Goal: Information Seeking & Learning: Find specific fact

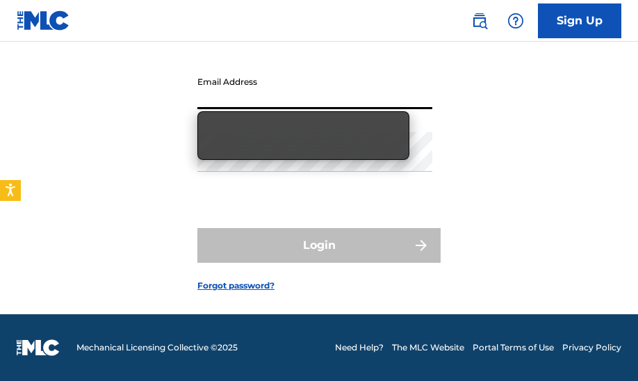
click at [314, 93] on input "Email Address" at bounding box center [314, 89] width 235 height 40
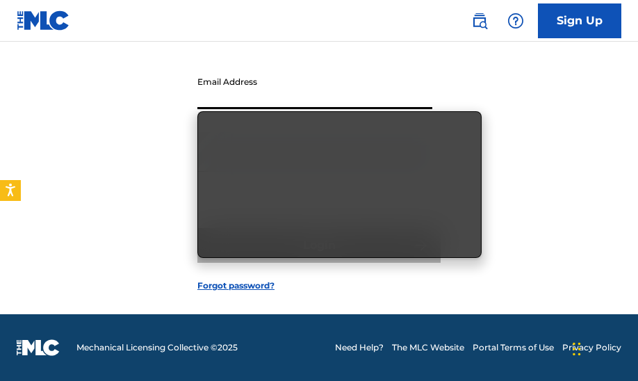
type input "[EMAIL_ADDRESS][DOMAIN_NAME]"
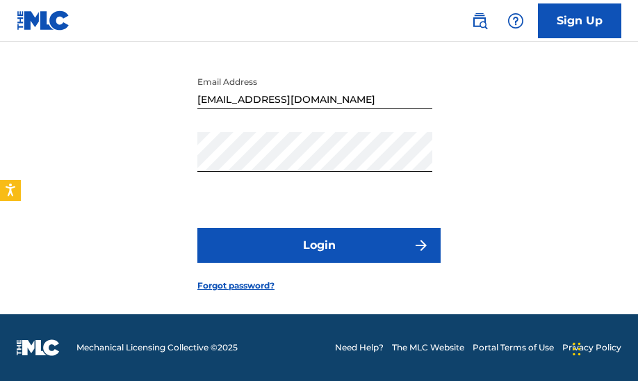
click at [363, 256] on button "Login" at bounding box center [318, 245] width 243 height 35
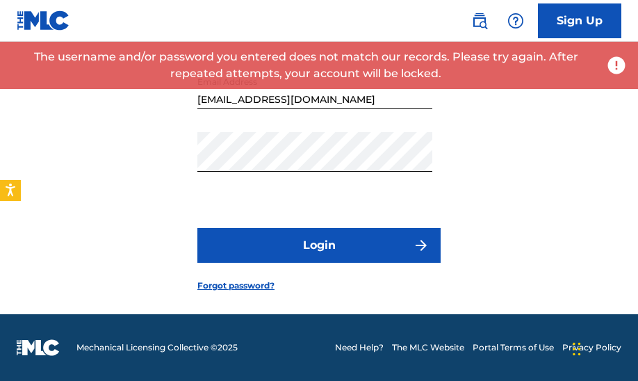
click at [365, 251] on button "Login" at bounding box center [318, 245] width 243 height 35
click at [350, 97] on input "[EMAIL_ADDRESS][DOMAIN_NAME]" at bounding box center [314, 89] width 235 height 40
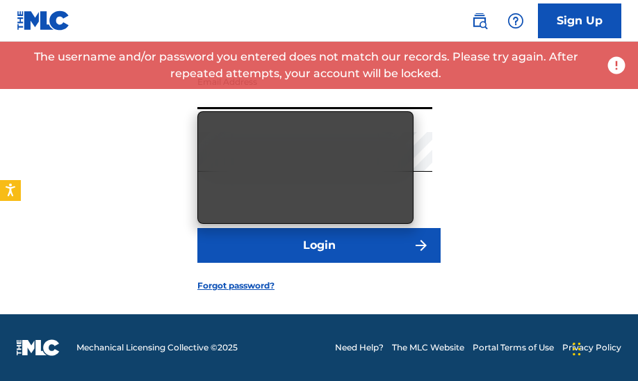
type input "[EMAIL_ADDRESS][DOMAIN_NAME]"
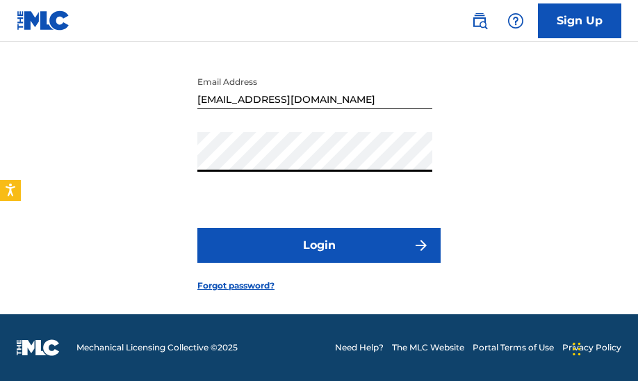
click at [297, 246] on button "Login" at bounding box center [318, 245] width 243 height 35
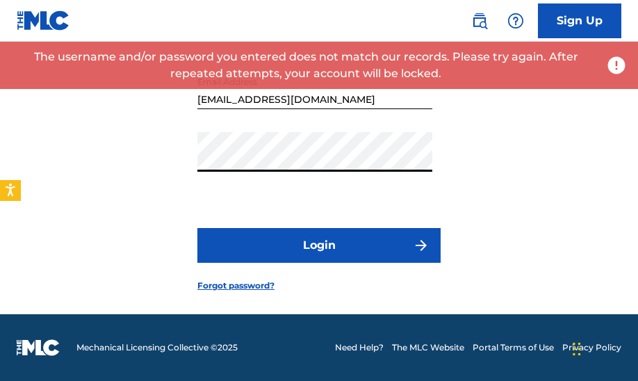
click at [159, 163] on div "Login to The MLC Portal Email Address [EMAIL_ADDRESS][DOMAIN_NAME] Password Log…" at bounding box center [319, 142] width 638 height 343
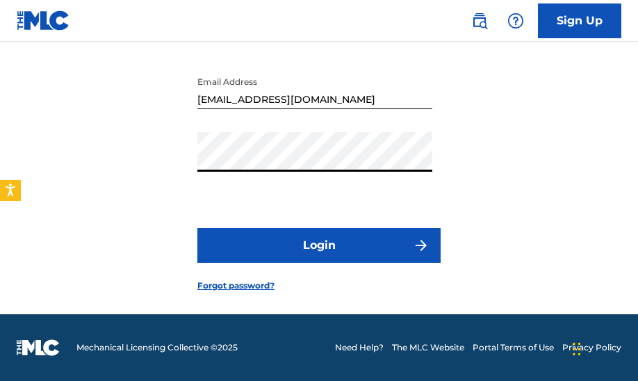
click at [260, 239] on button "Login" at bounding box center [318, 245] width 243 height 35
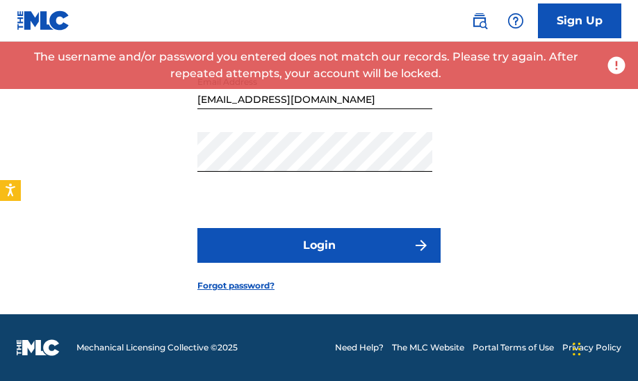
click at [255, 281] on link "Forgot password?" at bounding box center [235, 285] width 77 height 13
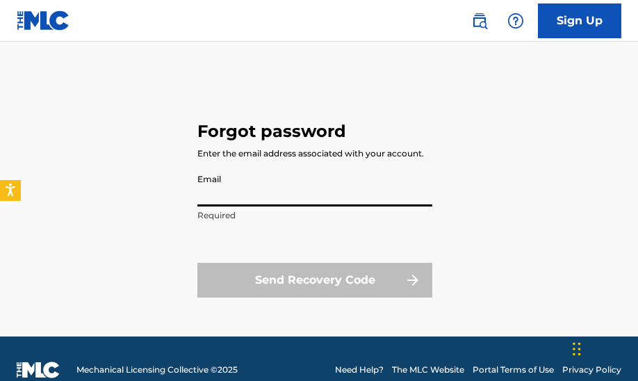
click at [283, 188] on input "Email" at bounding box center [314, 187] width 235 height 40
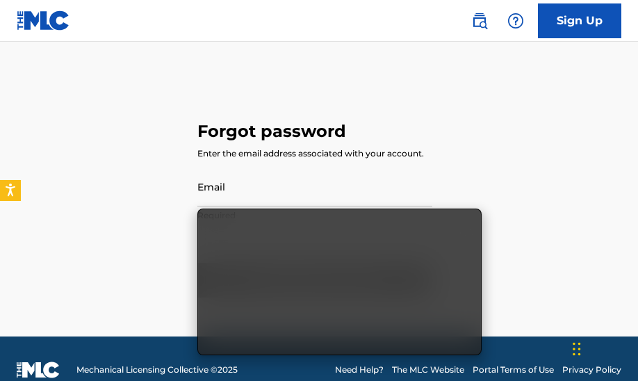
click at [313, 144] on div "Forgot password Enter the email address associated with your account. Email Req…" at bounding box center [318, 206] width 243 height 260
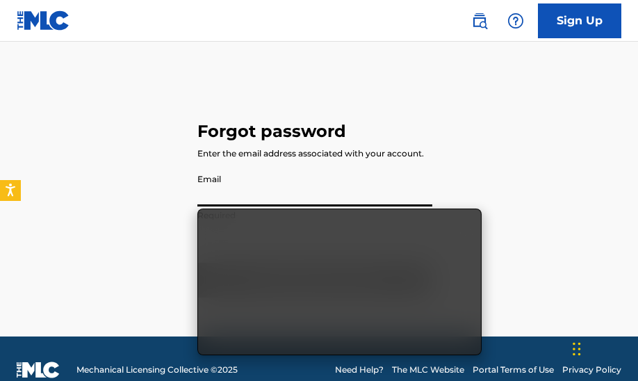
click at [241, 189] on input "Email" at bounding box center [314, 187] width 235 height 40
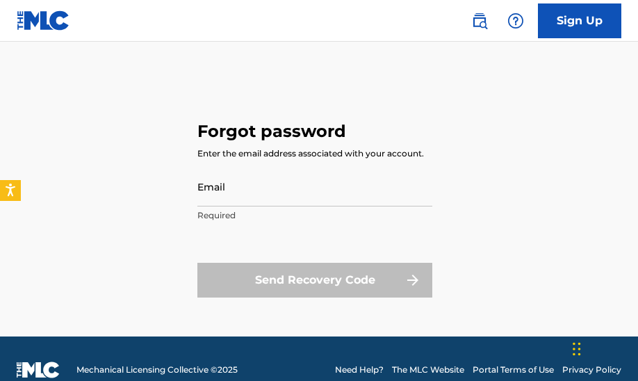
type input "[EMAIL_ADDRESS][DOMAIN_NAME]"
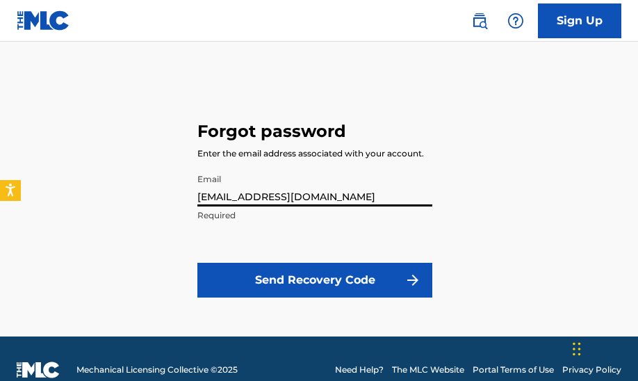
click at [288, 279] on button "Send Recovery Code" at bounding box center [314, 280] width 235 height 35
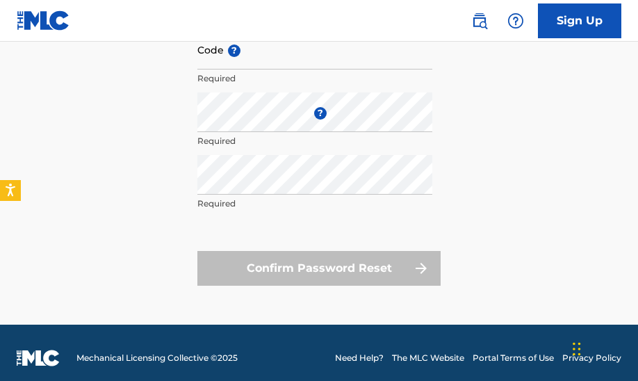
scroll to position [222, 0]
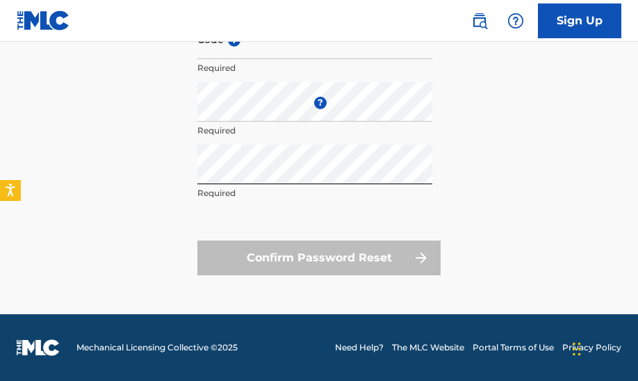
click at [281, 263] on div "Confirm Password Reset" at bounding box center [318, 257] width 243 height 35
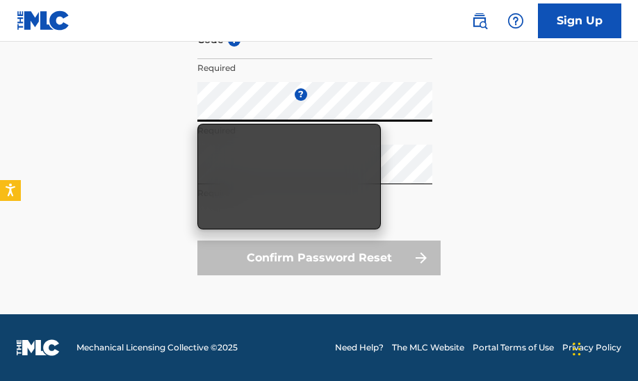
click at [108, 112] on div "Forgot password We've attempted to email you a password reset code. Please chec…" at bounding box center [319, 84] width 638 height 460
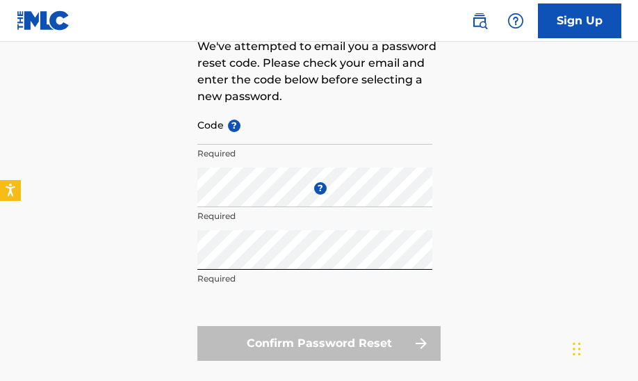
scroll to position [133, 0]
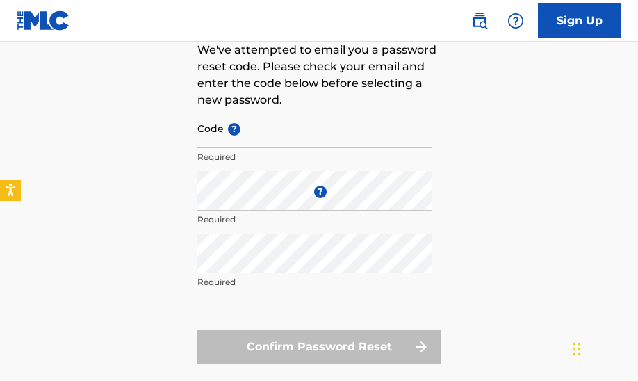
click at [289, 136] on input "Code ?" at bounding box center [314, 128] width 235 height 40
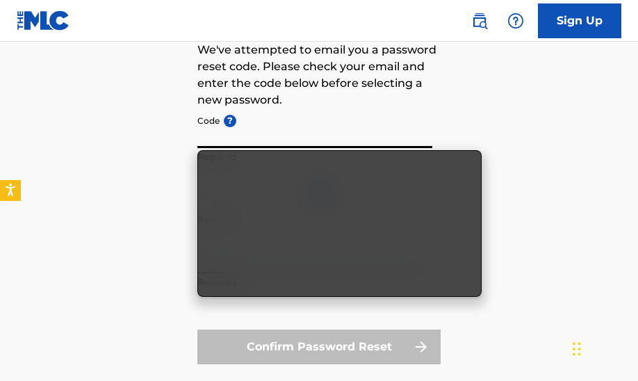
paste input "FP_876fb92bfe1435b65299a7f4e10d"
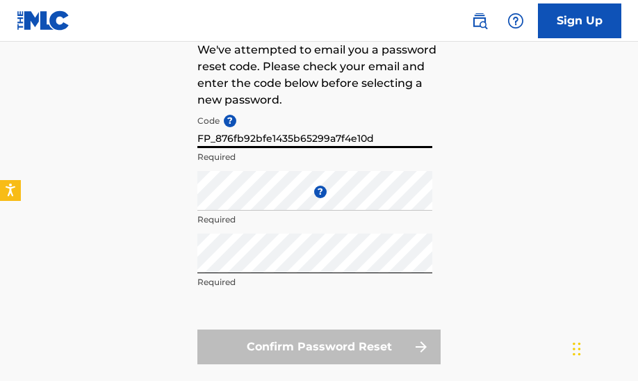
type input "FP_876fb92bfe1435b65299a7f4e10d"
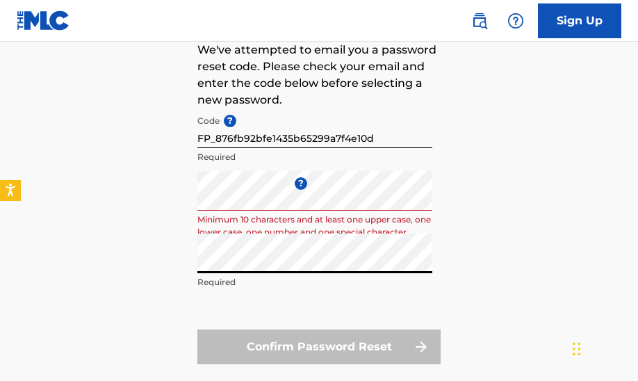
drag, startPoint x: 289, startPoint y: 136, endPoint x: 122, endPoint y: 257, distance: 206.4
click at [122, 257] on div "Forgot password We've attempted to email you a password reset code. Please chec…" at bounding box center [319, 173] width 638 height 460
click at [287, 344] on div "Confirm Password Reset" at bounding box center [318, 346] width 243 height 35
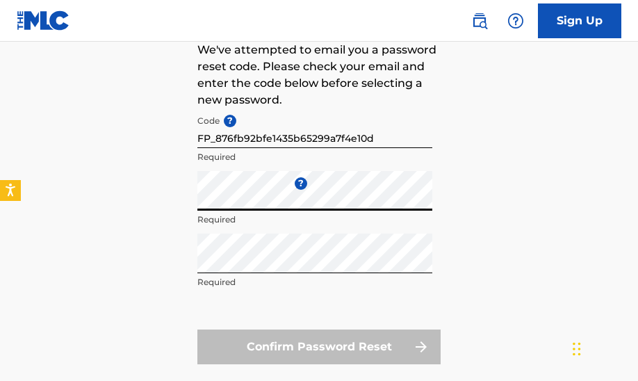
click at [397, 344] on div "Confirm Password Reset" at bounding box center [318, 346] width 243 height 35
click at [142, 250] on div "Forgot password We've attempted to email you a password reset code. Please chec…" at bounding box center [319, 173] width 638 height 460
click at [172, 265] on div "Forgot password We've attempted to email you a password reset code. Please chec…" at bounding box center [319, 173] width 638 height 460
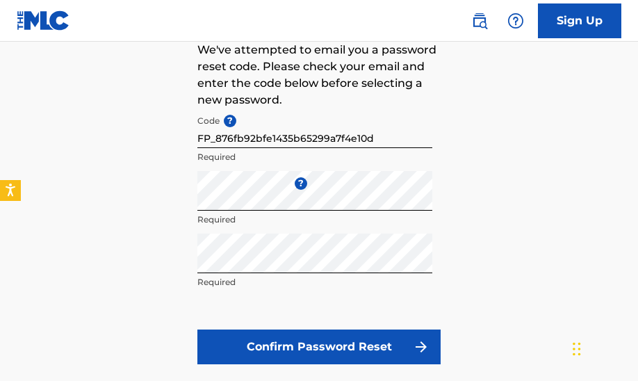
click at [327, 349] on button "Confirm Password Reset" at bounding box center [318, 346] width 243 height 35
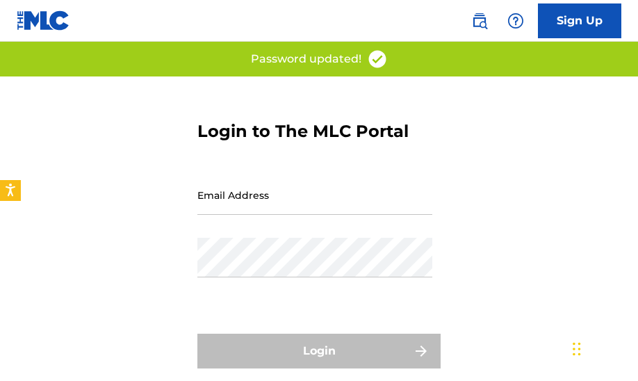
click at [281, 204] on input "Email Address" at bounding box center [314, 195] width 235 height 40
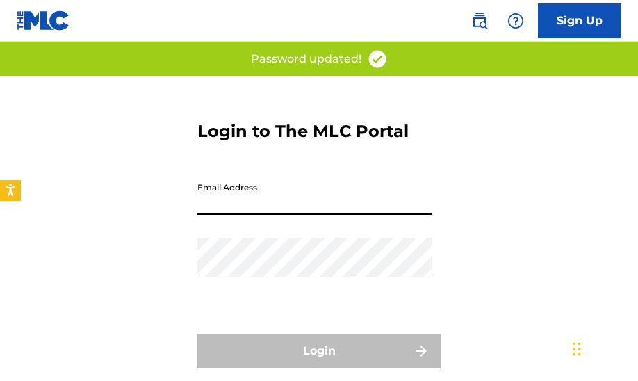
click at [281, 204] on input "Email Address" at bounding box center [314, 195] width 235 height 40
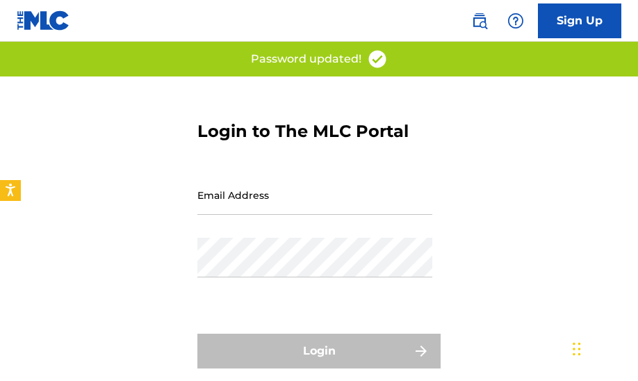
type input "[EMAIL_ADDRESS][DOMAIN_NAME]"
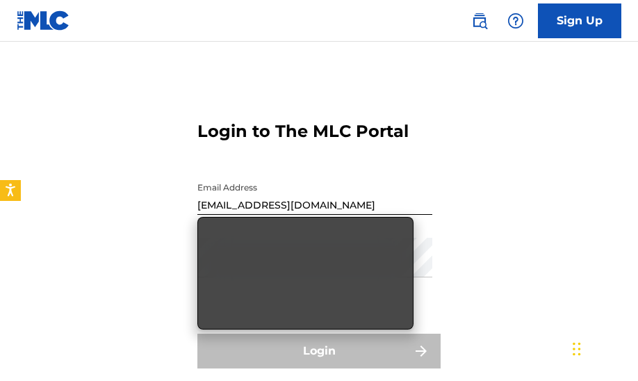
click at [350, 165] on form "Login to The MLC Portal Email Address stevelandia@gmail.com Password Login Forg…" at bounding box center [318, 247] width 243 height 343
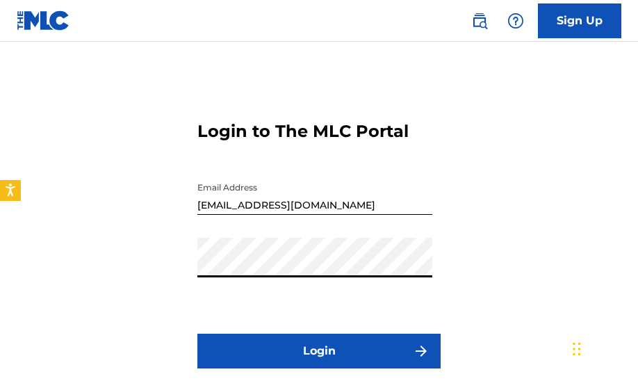
click at [197, 333] on button "Login" at bounding box center [318, 350] width 243 height 35
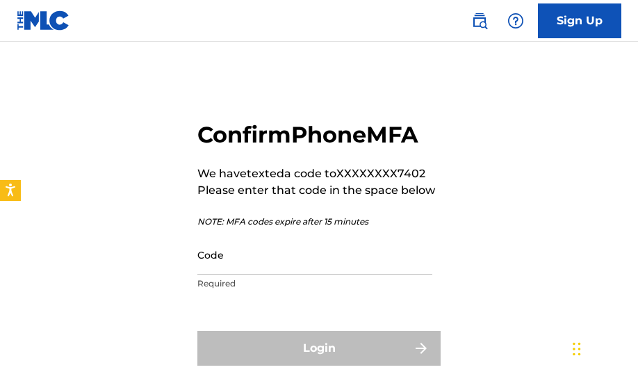
click at [276, 264] on input "Code" at bounding box center [314, 255] width 235 height 40
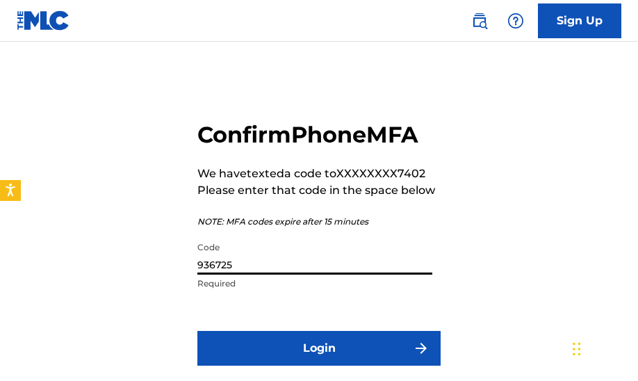
type input "936725"
click at [308, 338] on button "Login" at bounding box center [318, 348] width 243 height 35
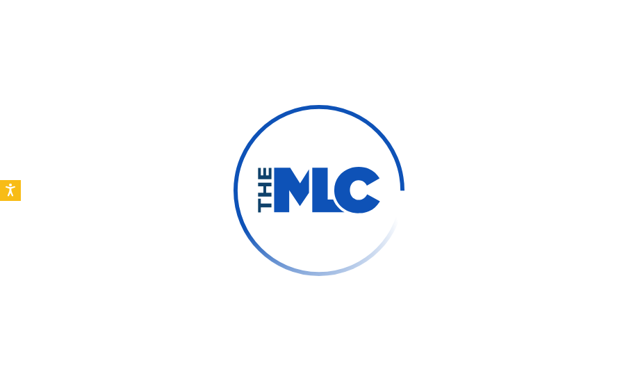
scroll to position [47, 0]
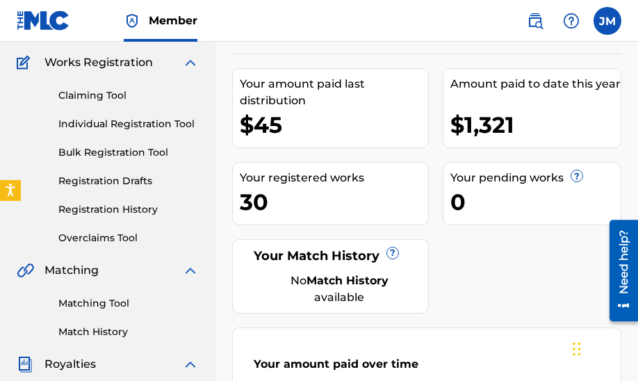
scroll to position [91, 0]
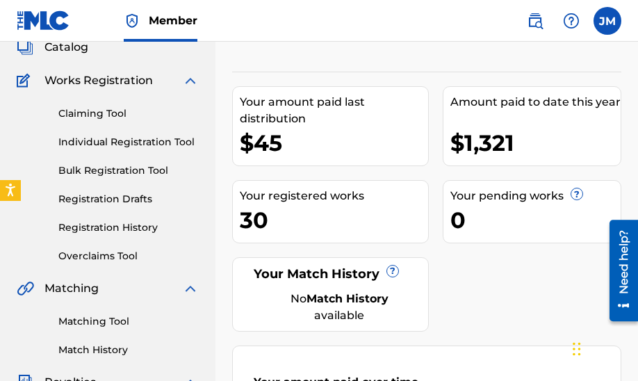
click at [267, 149] on div "$45" at bounding box center [334, 142] width 188 height 31
click at [484, 137] on div "$1,321" at bounding box center [535, 142] width 170 height 31
click at [83, 114] on link "Claiming Tool" at bounding box center [128, 113] width 140 height 15
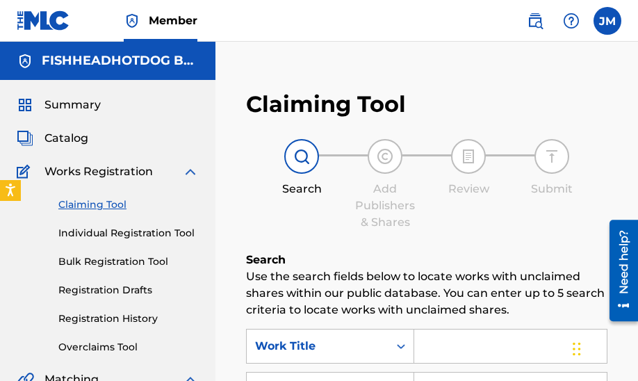
click at [103, 231] on link "Individual Registration Tool" at bounding box center [128, 233] width 140 height 15
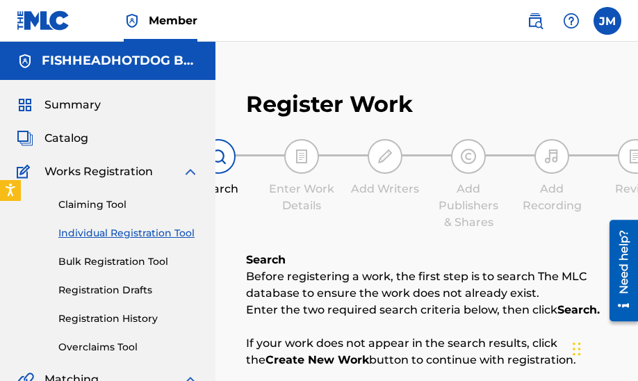
click at [106, 258] on link "Bulk Registration Tool" at bounding box center [128, 261] width 140 height 15
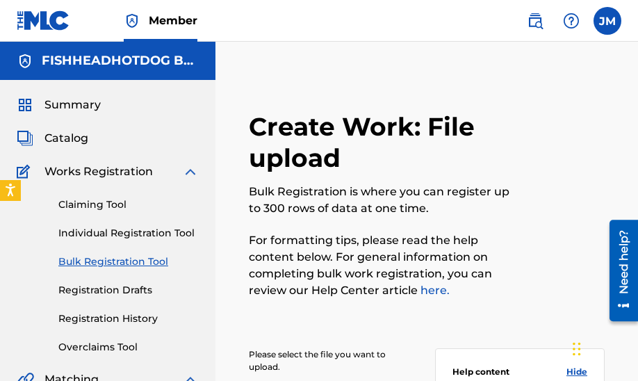
click at [108, 286] on link "Registration Drafts" at bounding box center [128, 290] width 140 height 15
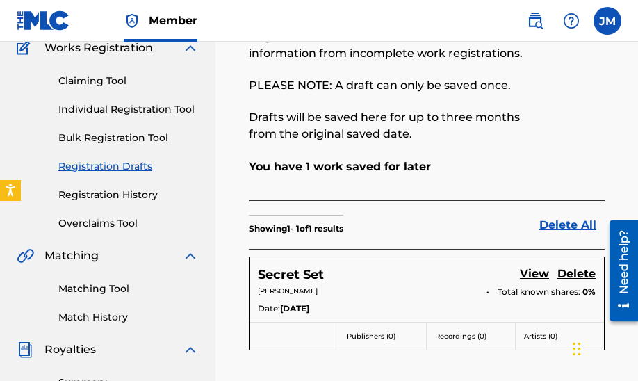
scroll to position [140, 0]
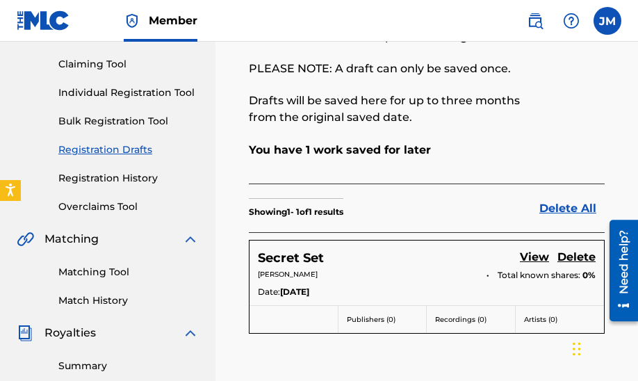
click at [108, 207] on link "Overclaims Tool" at bounding box center [128, 206] width 140 height 15
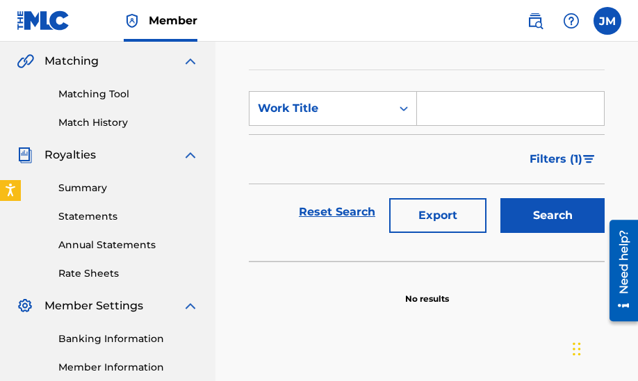
scroll to position [326, 0]
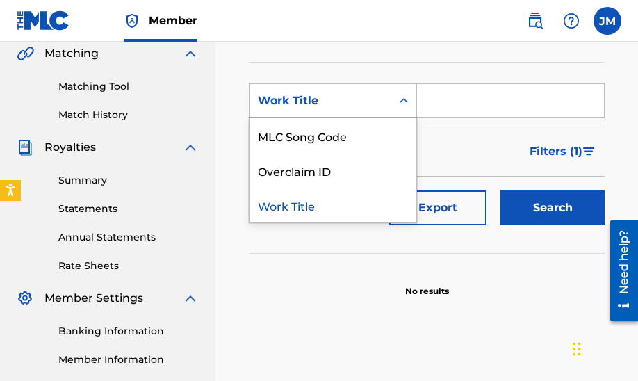
click at [401, 99] on icon "Search Form" at bounding box center [404, 101] width 14 height 14
click at [449, 101] on input "Search Form" at bounding box center [510, 100] width 187 height 33
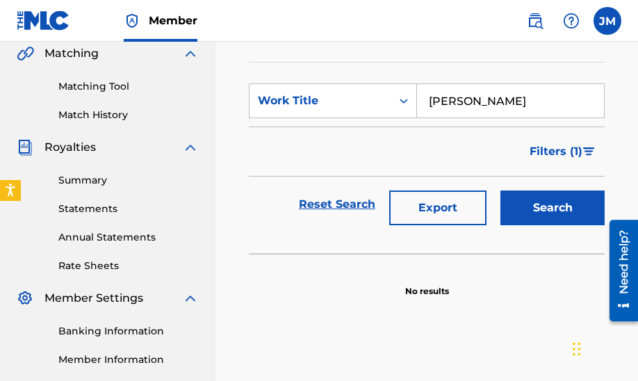
type input "[PERSON_NAME]"
click at [500, 190] on button "Search" at bounding box center [552, 207] width 104 height 35
click at [381, 104] on div "Work Title" at bounding box center [320, 100] width 125 height 17
click at [500, 100] on input "[PERSON_NAME]" at bounding box center [510, 100] width 187 height 33
click at [583, 144] on button "Filters ( 1 )" at bounding box center [562, 151] width 83 height 35
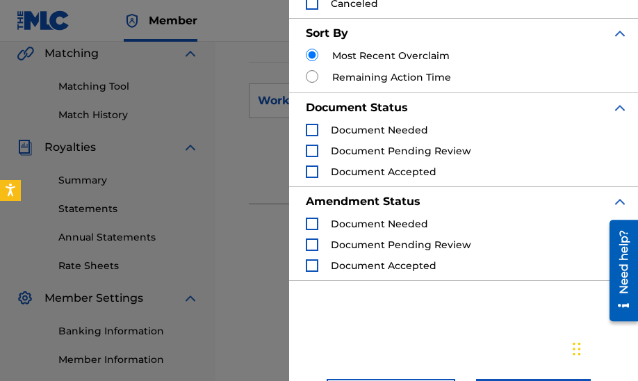
scroll to position [177, 0]
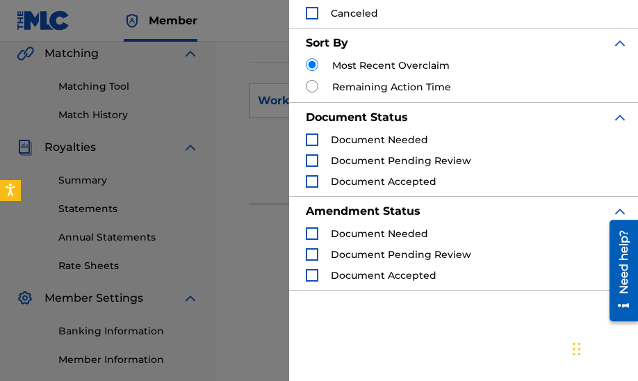
click at [392, 309] on div "Filter Status of Overclaim Overclaim Dispute Resolved Merged Canceled Sort By M…" at bounding box center [467, 190] width 356 height 381
click at [240, 48] on div "Overclaims Tool The Overclaims Tool enables Members to see works they have regi…" at bounding box center [426, 16] width 389 height 462
click at [314, 13] on div "Search Form" at bounding box center [312, 13] width 13 height 13
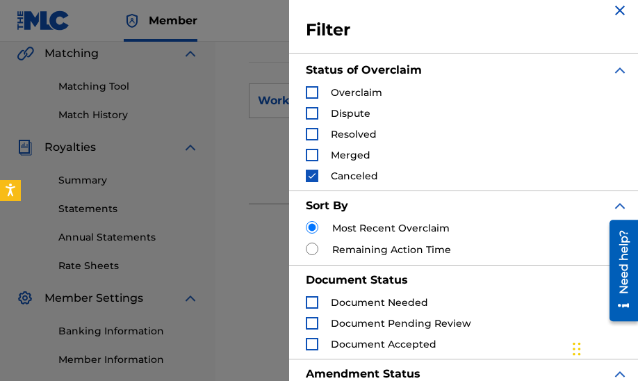
scroll to position [0, 0]
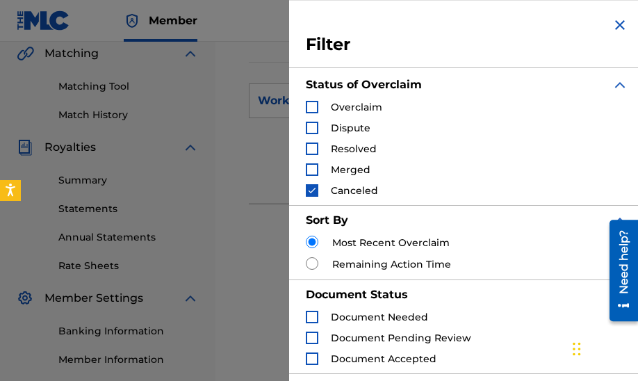
click at [310, 186] on img "Search Form" at bounding box center [312, 190] width 10 height 10
click at [615, 18] on img "Search Form" at bounding box center [619, 25] width 17 height 17
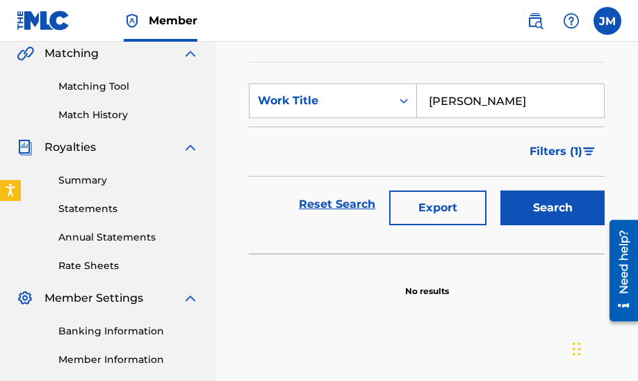
click at [90, 183] on link "Summary" at bounding box center [128, 180] width 140 height 15
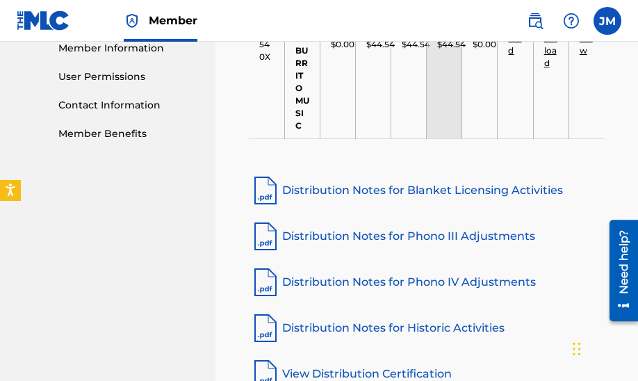
scroll to position [696, 0]
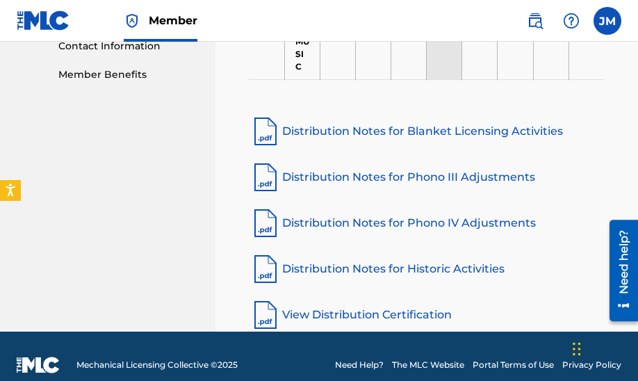
click at [304, 298] on link "View Distribution Certification" at bounding box center [427, 314] width 356 height 33
click at [322, 115] on link "Distribution Notes for Blanket Licensing Activities" at bounding box center [427, 131] width 356 height 33
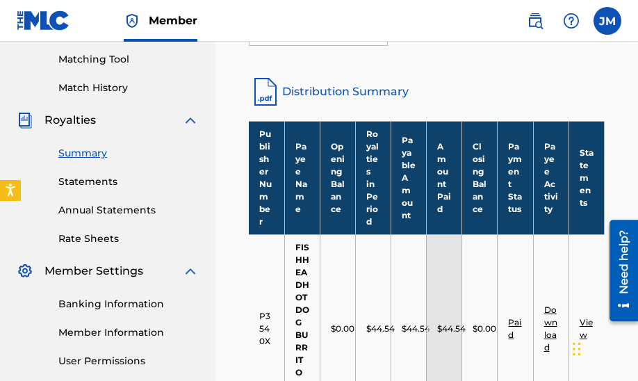
scroll to position [360, 0]
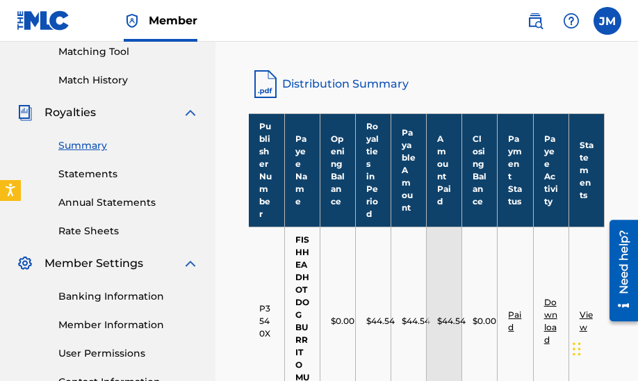
click at [261, 167] on th "Publisher Number" at bounding box center [266, 169] width 35 height 113
click at [585, 309] on link "View" at bounding box center [585, 320] width 13 height 23
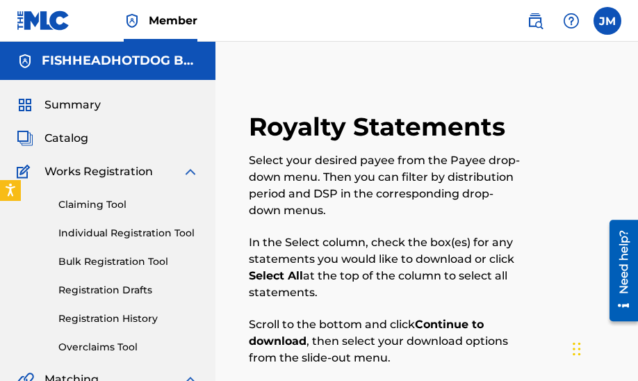
click at [106, 202] on link "Claiming Tool" at bounding box center [128, 204] width 140 height 15
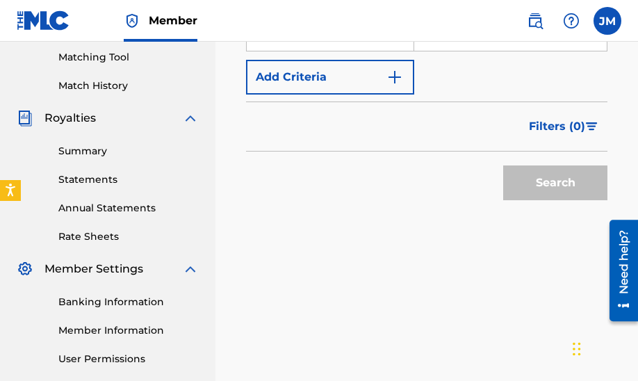
scroll to position [476, 0]
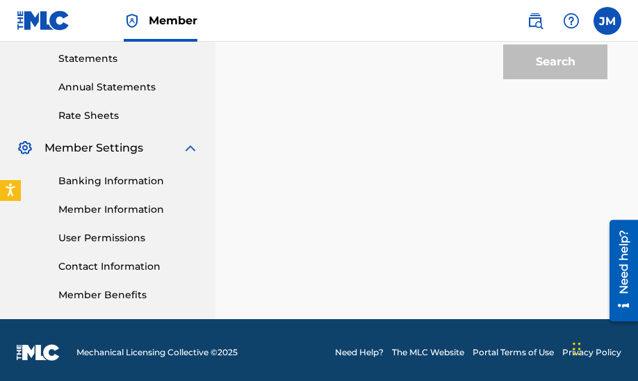
click at [99, 218] on div "Banking Information Member Information User Permissions Contact Information Mem…" at bounding box center [108, 229] width 182 height 146
click at [115, 201] on div "Banking Information Member Information User Permissions Contact Information Mem…" at bounding box center [108, 229] width 182 height 146
click at [121, 189] on div "Banking Information Member Information User Permissions Contact Information Mem…" at bounding box center [108, 229] width 182 height 146
click at [123, 181] on link "Banking Information" at bounding box center [128, 181] width 140 height 15
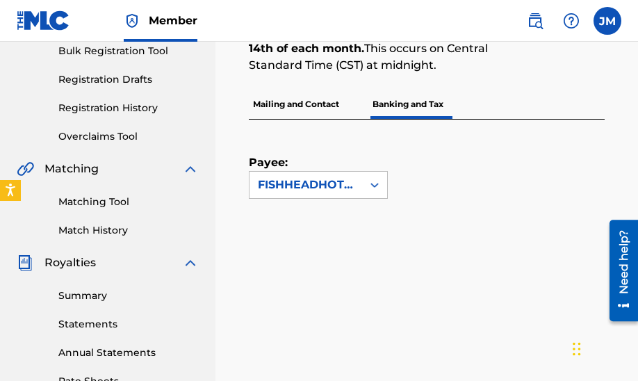
scroll to position [240, 0]
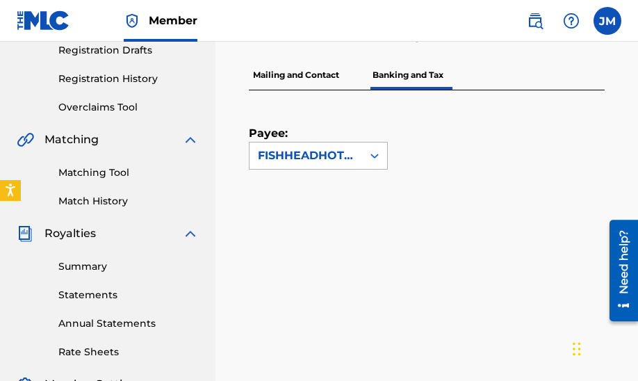
click at [375, 151] on icon at bounding box center [374, 156] width 14 height 14
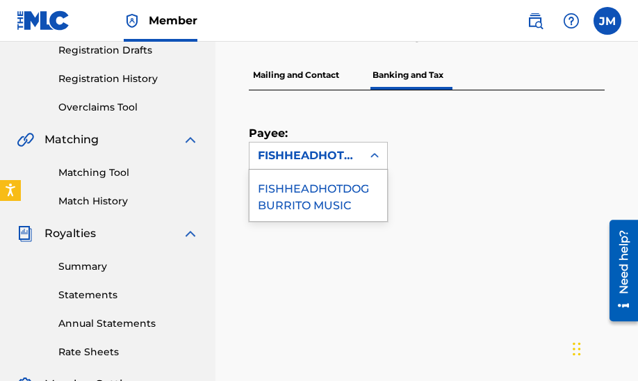
click at [349, 203] on div "FISHHEADHOTDOG BURRITO MUSIC" at bounding box center [318, 194] width 138 height 51
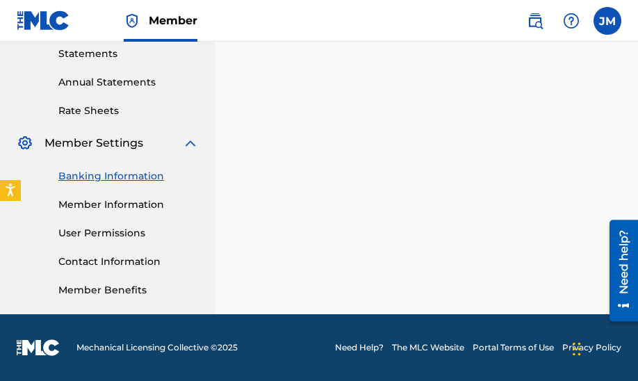
scroll to position [552, 0]
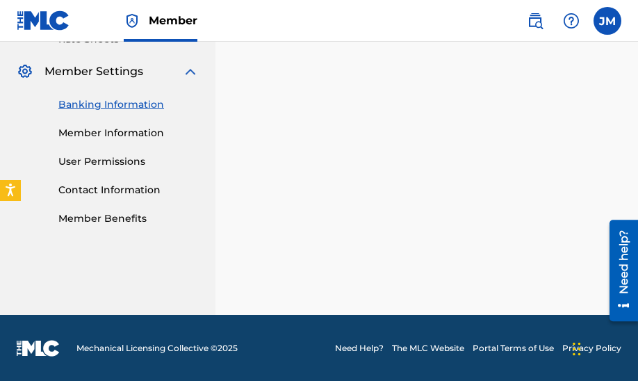
click at [108, 132] on link "Member Information" at bounding box center [128, 133] width 140 height 15
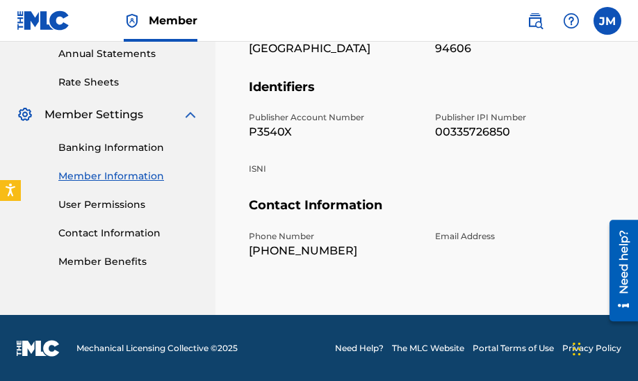
scroll to position [509, 0]
click at [110, 203] on link "User Permissions" at bounding box center [128, 204] width 140 height 15
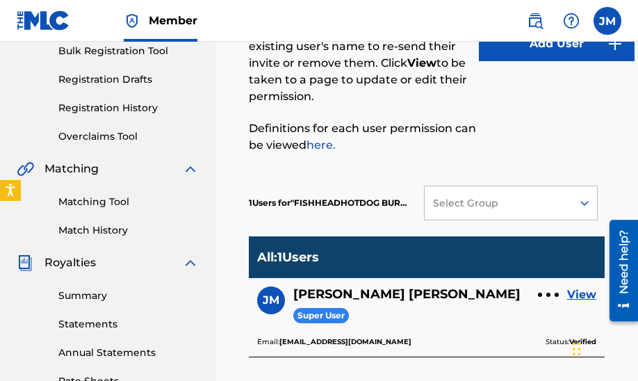
scroll to position [219, 0]
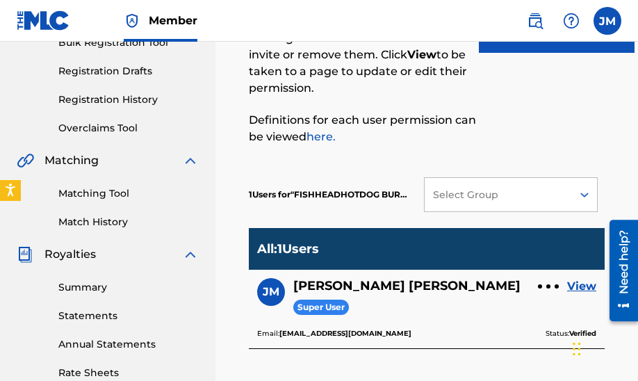
click at [106, 124] on link "Overclaims Tool" at bounding box center [128, 128] width 140 height 15
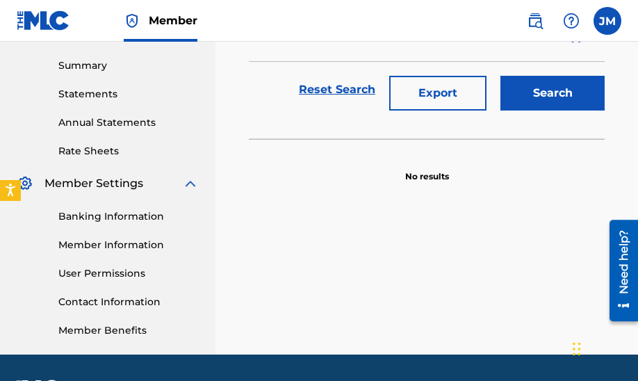
scroll to position [443, 0]
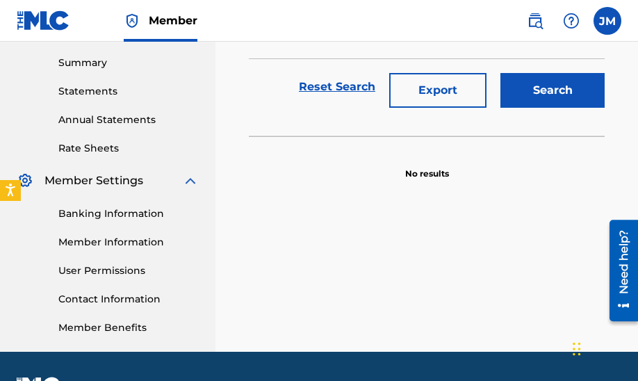
click at [87, 88] on link "Statements" at bounding box center [128, 91] width 140 height 15
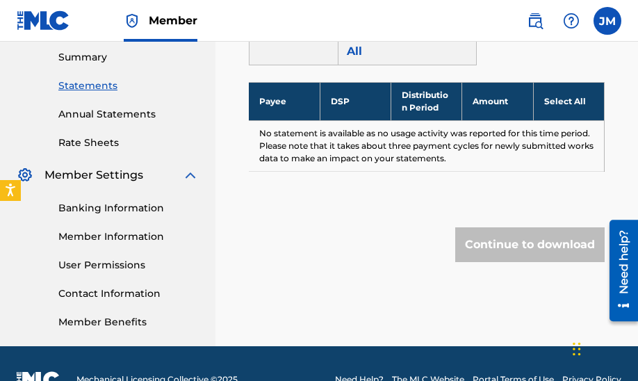
scroll to position [481, 0]
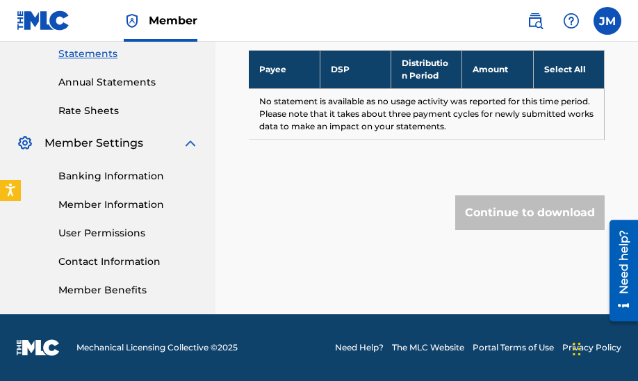
click at [92, 289] on link "Member Benefits" at bounding box center [128, 290] width 140 height 15
click at [111, 81] on link "Annual Statements" at bounding box center [128, 82] width 140 height 15
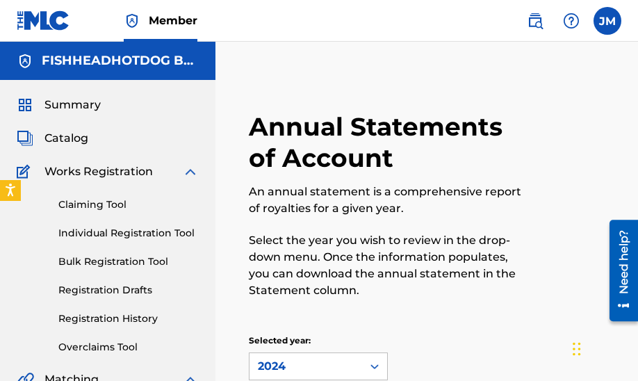
click at [85, 110] on span "Summary" at bounding box center [72, 105] width 56 height 17
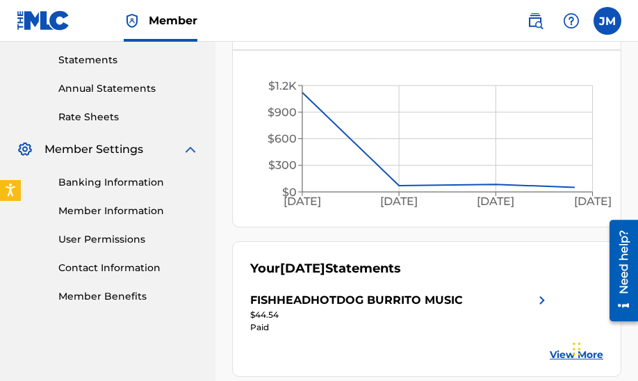
scroll to position [551, 0]
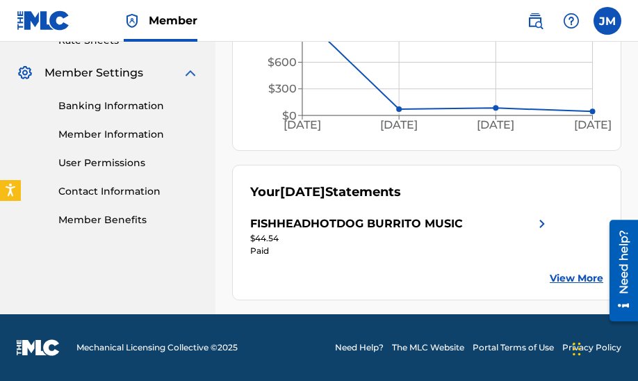
click at [124, 131] on link "Member Information" at bounding box center [128, 134] width 140 height 15
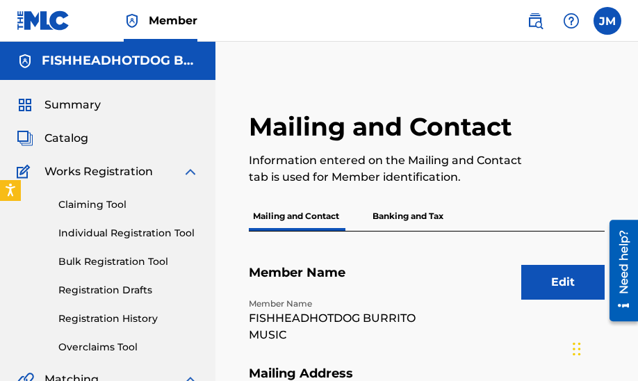
click at [97, 344] on link "Overclaims Tool" at bounding box center [128, 347] width 140 height 15
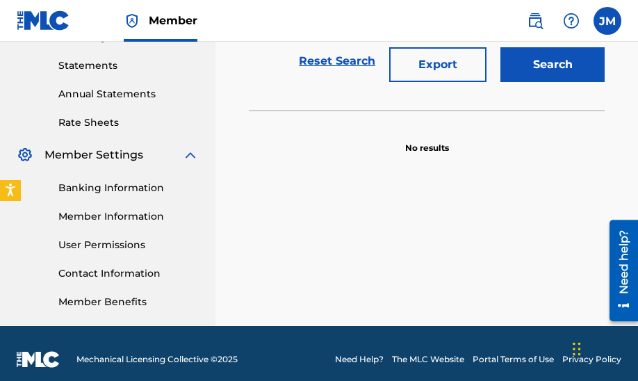
scroll to position [471, 0]
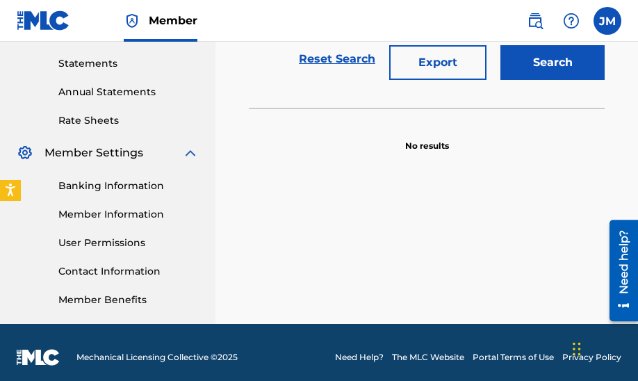
click at [116, 260] on div "Banking Information Member Information User Permissions Contact Information Mem…" at bounding box center [108, 234] width 182 height 146
click at [115, 240] on link "User Permissions" at bounding box center [128, 242] width 140 height 15
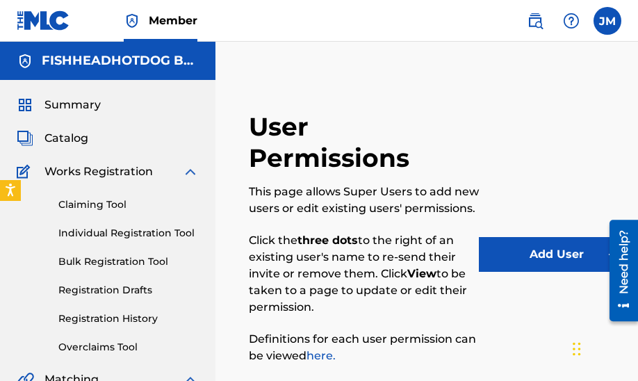
click at [112, 205] on link "Claiming Tool" at bounding box center [128, 204] width 140 height 15
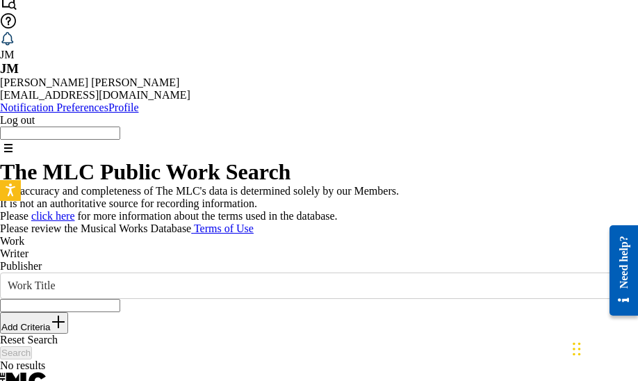
scroll to position [58, 0]
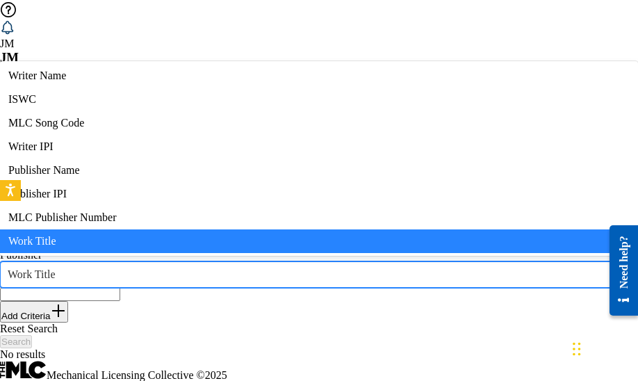
click at [617, 267] on icon "Search Form" at bounding box center [624, 274] width 14 height 14
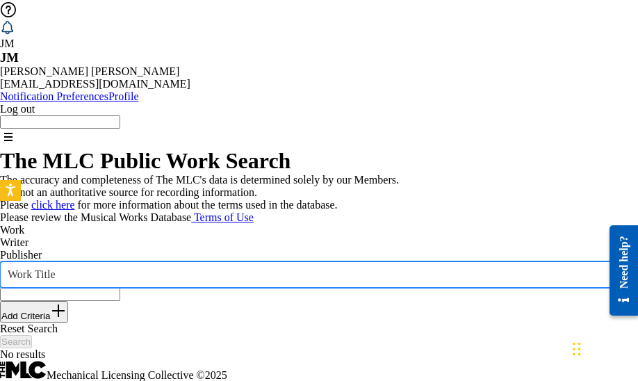
click at [617, 267] on icon "Search Form" at bounding box center [624, 274] width 14 height 14
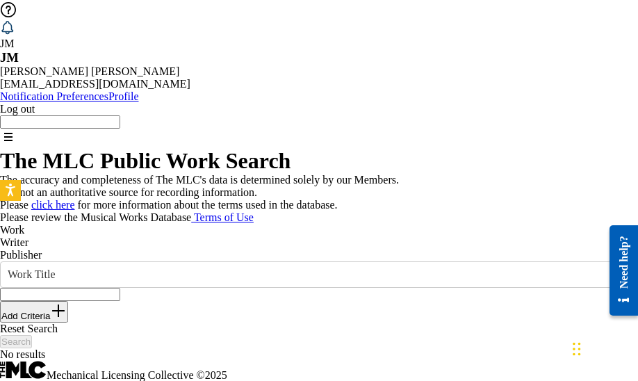
click at [120, 288] on input "Search Form" at bounding box center [60, 294] width 120 height 13
click at [92, 236] on p "Writer" at bounding box center [319, 242] width 638 height 13
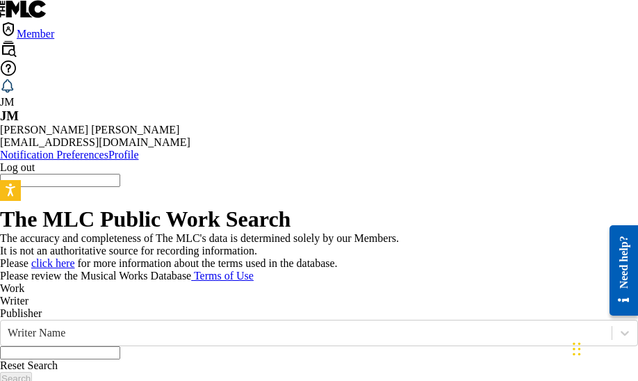
click at [120, 346] on input "Search Form" at bounding box center [60, 352] width 120 height 13
type input "Saint Bushmills Choir"
click at [0, 372] on button "Search" at bounding box center [16, 378] width 32 height 13
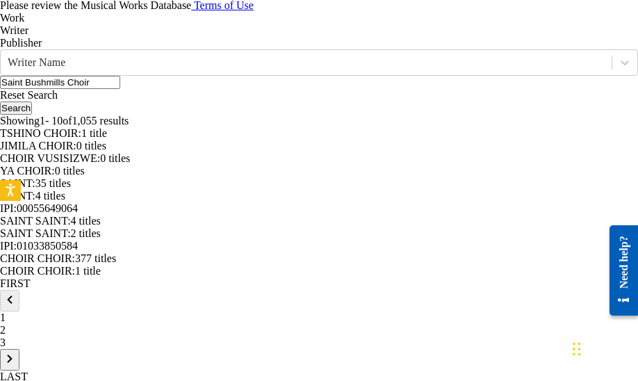
scroll to position [278, 0]
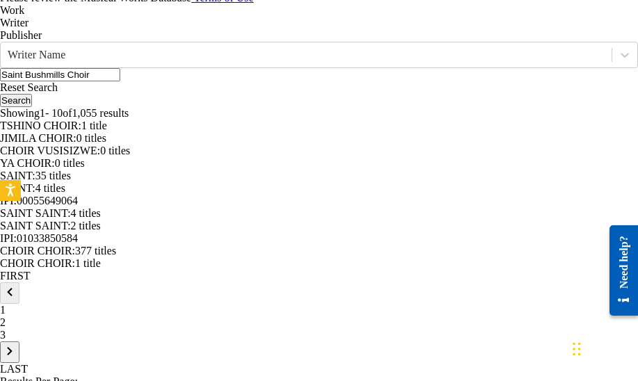
click at [32, 97] on button "Search" at bounding box center [16, 100] width 32 height 13
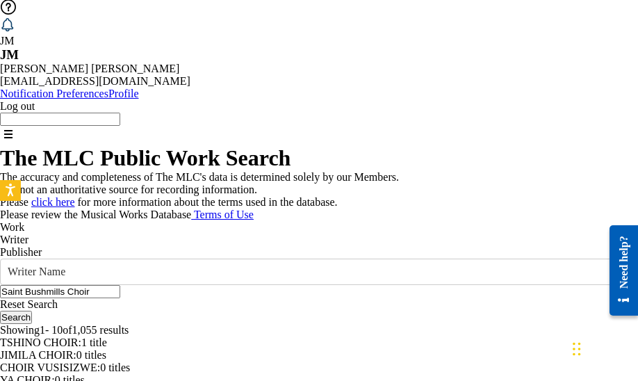
scroll to position [69, 0]
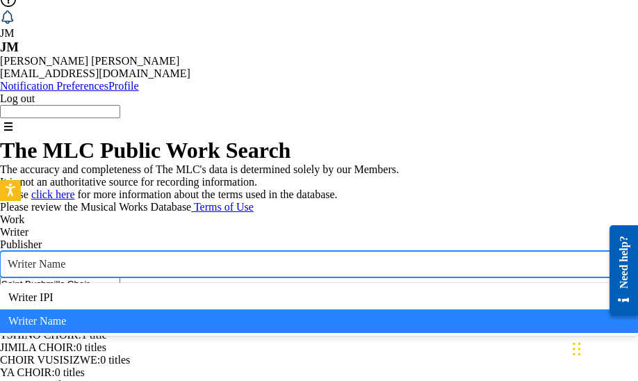
click at [620, 262] on icon "Search Form" at bounding box center [624, 264] width 8 height 5
click at [617, 257] on icon "Search Form" at bounding box center [624, 264] width 14 height 14
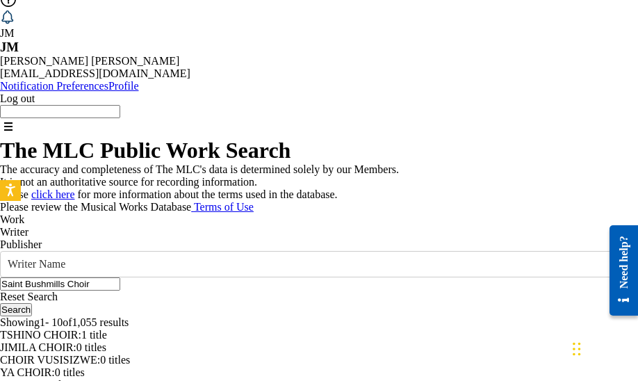
click at [30, 213] on p "Work" at bounding box center [319, 219] width 638 height 13
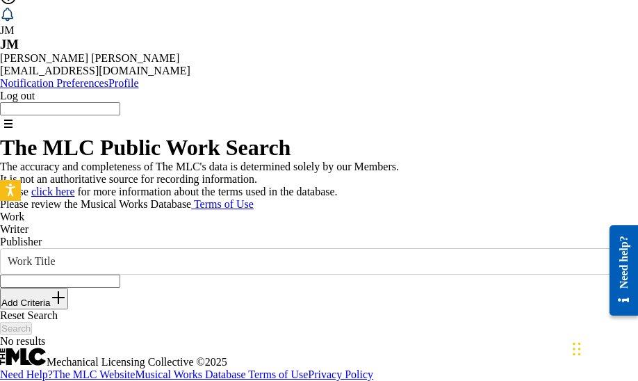
scroll to position [165, 0]
click at [120, 274] on input "Search Form" at bounding box center [60, 280] width 120 height 13
type input "[PERSON_NAME]"
click at [32, 322] on button "Search" at bounding box center [16, 328] width 32 height 13
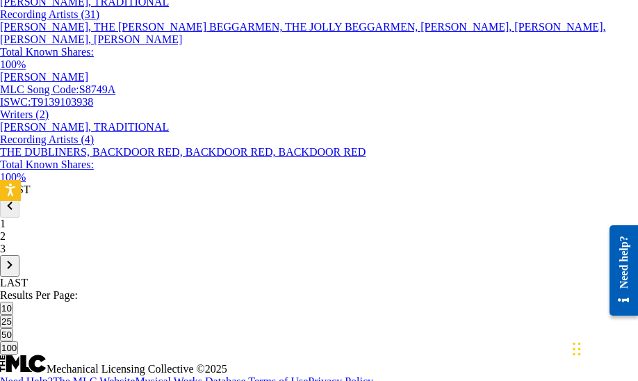
scroll to position [1313, 0]
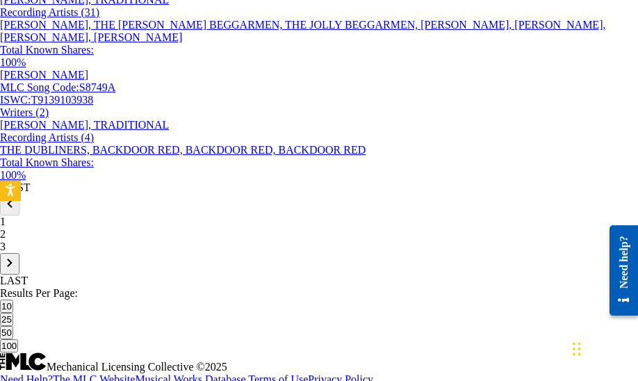
click at [130, 240] on div "2" at bounding box center [319, 234] width 638 height 13
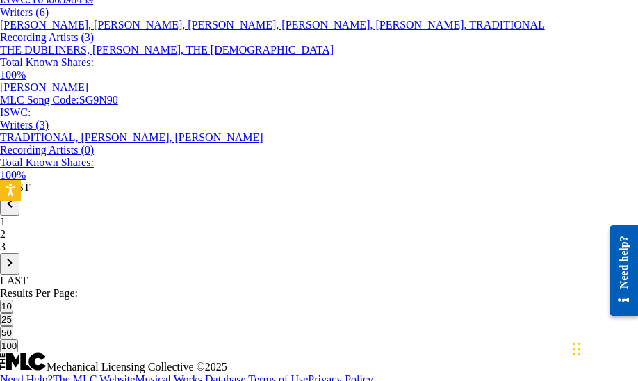
click at [149, 253] on p "3" at bounding box center [319, 246] width 638 height 13
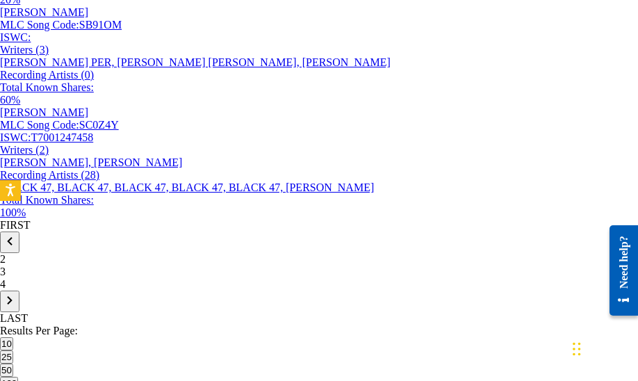
click at [153, 278] on p "4" at bounding box center [319, 284] width 638 height 13
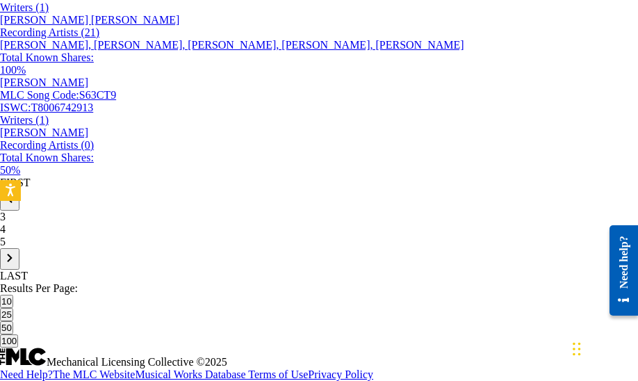
click at [156, 248] on div "5" at bounding box center [319, 241] width 638 height 13
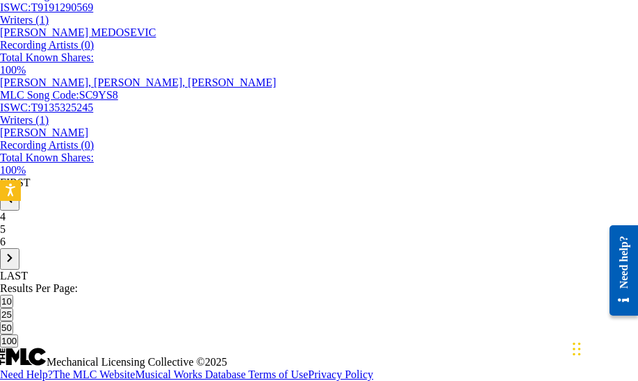
click at [155, 248] on p "6" at bounding box center [319, 241] width 638 height 13
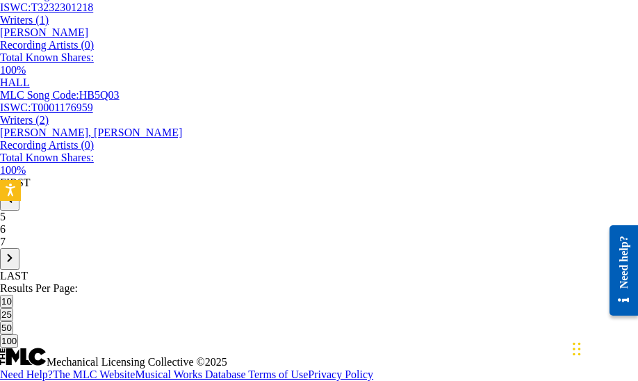
click at [154, 248] on p "7" at bounding box center [319, 241] width 638 height 13
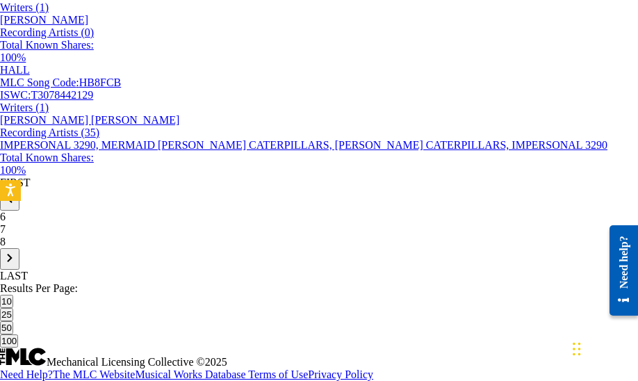
click at [150, 248] on p "8" at bounding box center [319, 241] width 638 height 13
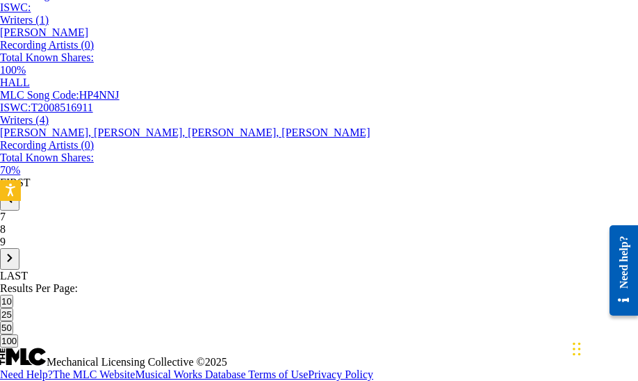
click at [157, 248] on div "9" at bounding box center [319, 241] width 638 height 13
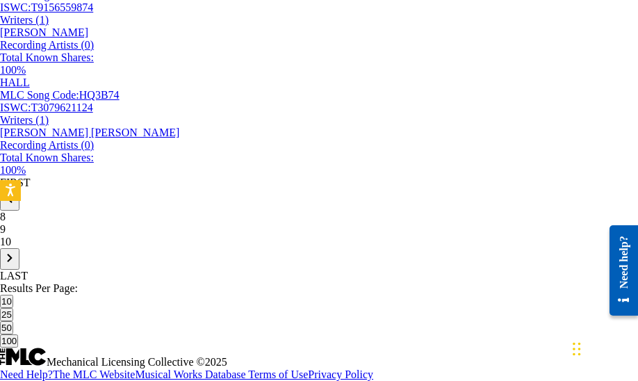
click at [159, 248] on div "10" at bounding box center [319, 241] width 638 height 13
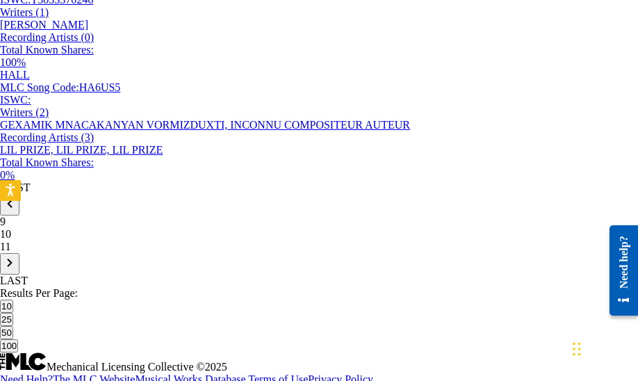
click at [159, 253] on div "11" at bounding box center [319, 246] width 638 height 13
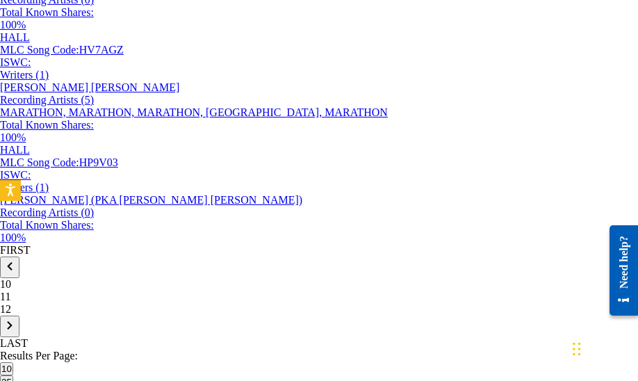
click at [154, 303] on p "12" at bounding box center [319, 309] width 638 height 13
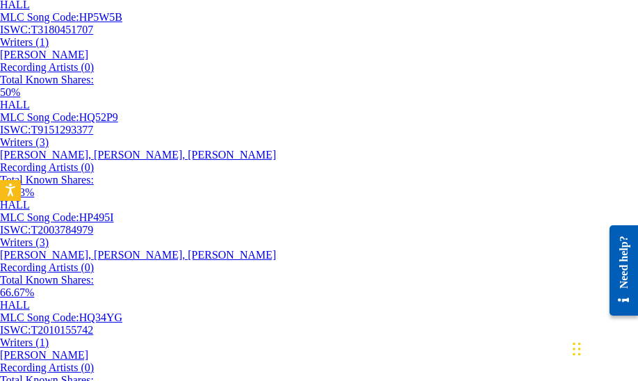
scroll to position [0, 0]
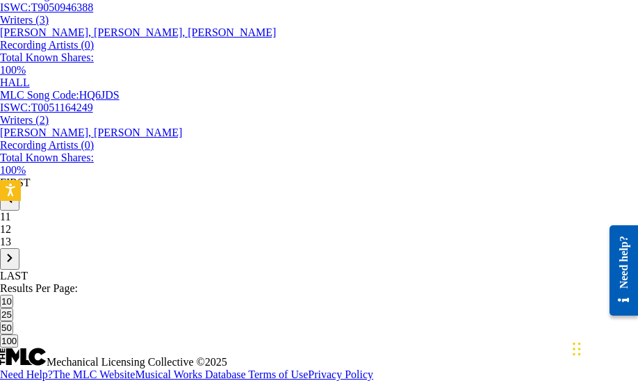
click at [152, 248] on p "13" at bounding box center [319, 241] width 638 height 13
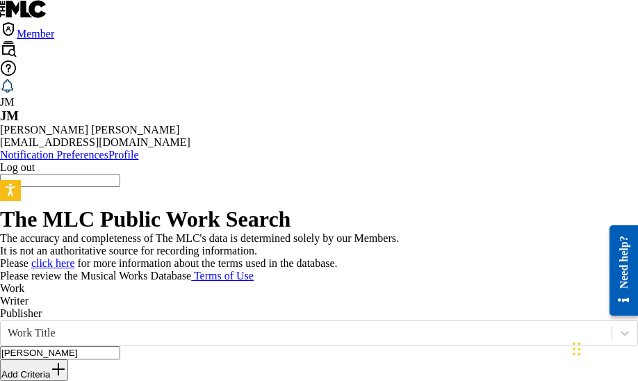
click at [90, 294] on p "Writer" at bounding box center [319, 300] width 638 height 13
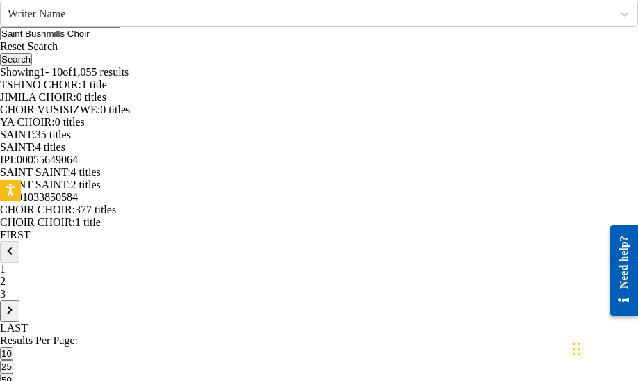
scroll to position [290, 0]
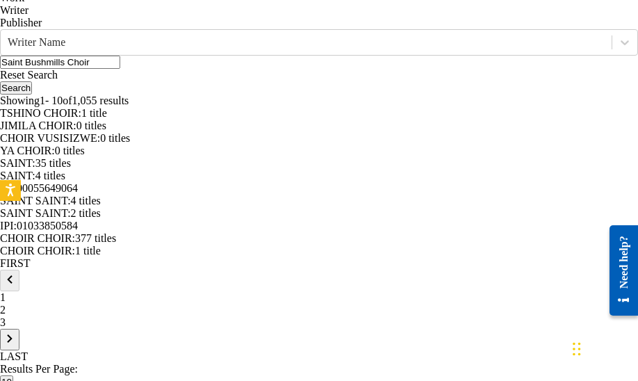
click at [107, 119] on span "1 title" at bounding box center [94, 113] width 26 height 12
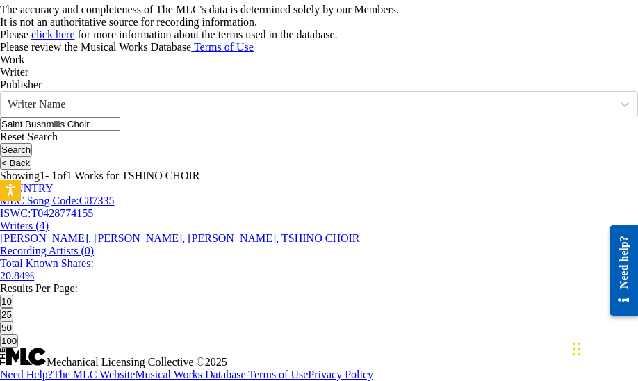
scroll to position [0, 0]
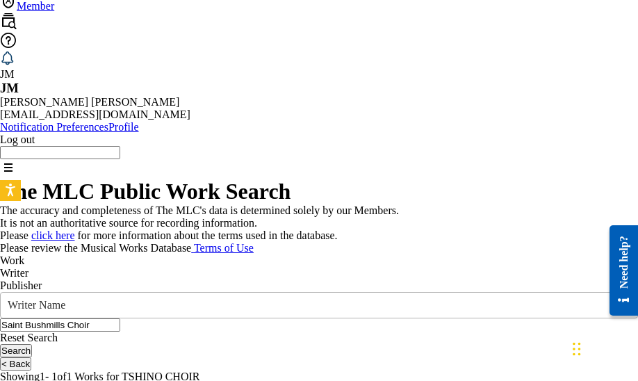
drag, startPoint x: 327, startPoint y: 293, endPoint x: 160, endPoint y: 288, distance: 167.5
click at [160, 292] on div "SearchWithCriteria8d06b016-4d5f-48e2-bdf9-8c45059191f9 Writer Name Saint Bushmi…" at bounding box center [319, 312] width 638 height 40
type input "The Gits"
click at [0, 344] on button "Search" at bounding box center [16, 350] width 32 height 13
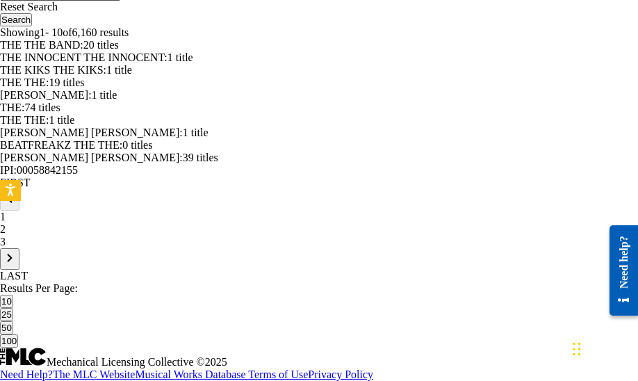
scroll to position [660, 0]
click at [149, 248] on p "3" at bounding box center [319, 241] width 638 height 13
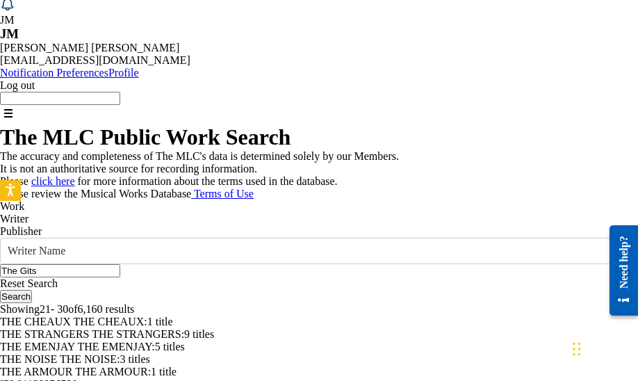
scroll to position [76, 0]
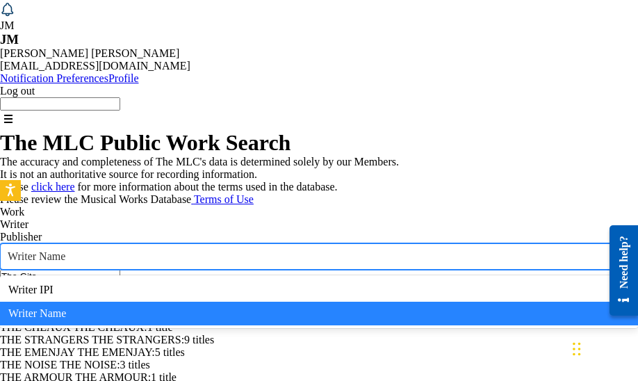
click at [612, 244] on div "Search Form" at bounding box center [624, 256] width 25 height 25
click at [113, 315] on div "Writer Name" at bounding box center [319, 313] width 638 height 24
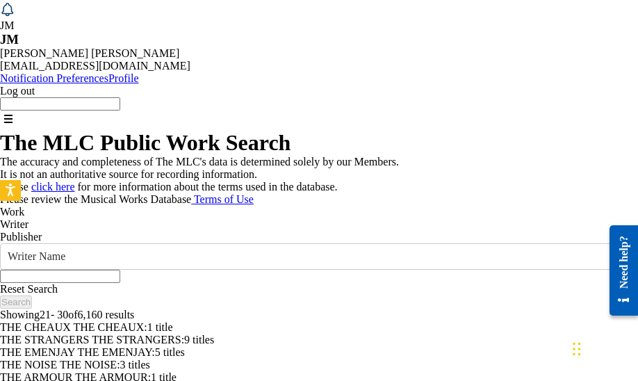
click at [120, 269] on input "Search Form" at bounding box center [60, 275] width 120 height 13
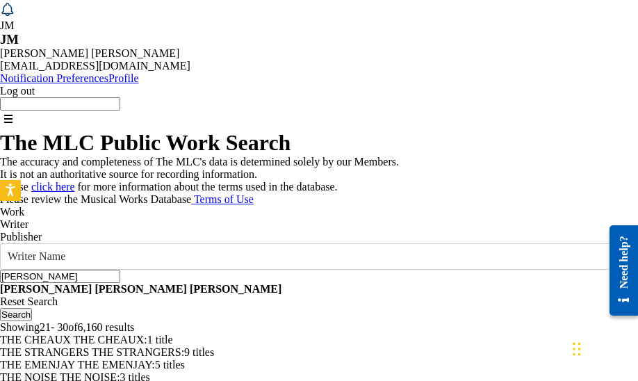
click at [186, 283] on strong "[PERSON_NAME]" at bounding box center [140, 289] width 92 height 12
type input "[PERSON_NAME]"
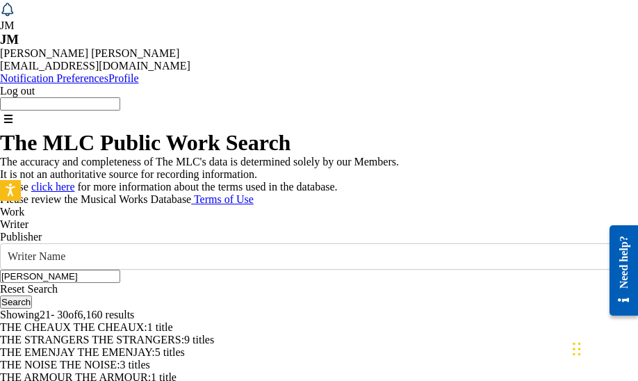
click at [32, 301] on button "Search" at bounding box center [16, 301] width 32 height 13
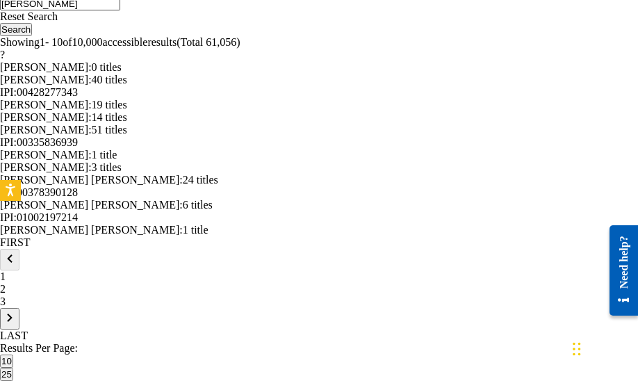
scroll to position [351, 0]
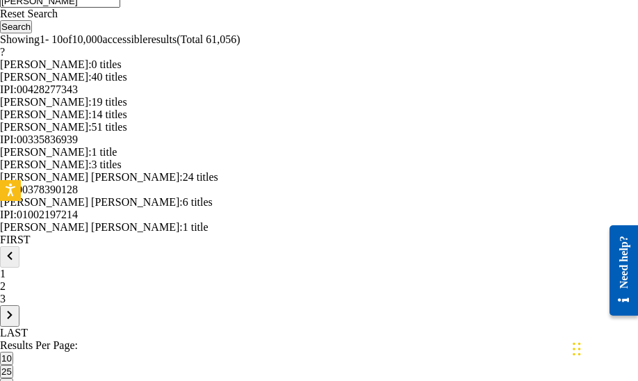
click at [127, 83] on span "40 titles" at bounding box center [109, 77] width 35 height 12
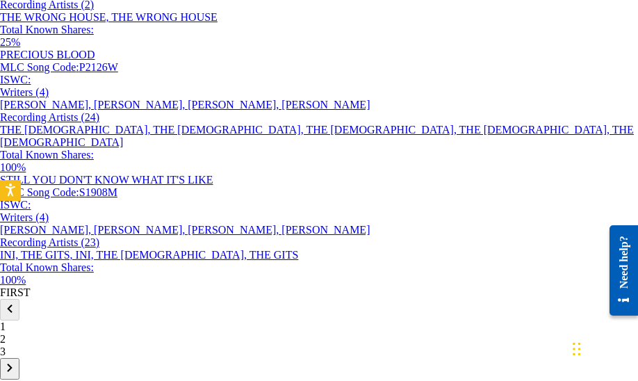
scroll to position [1313, 0]
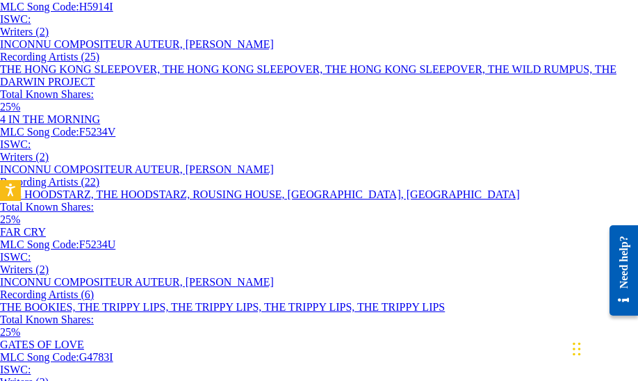
scroll to position [2948, 0]
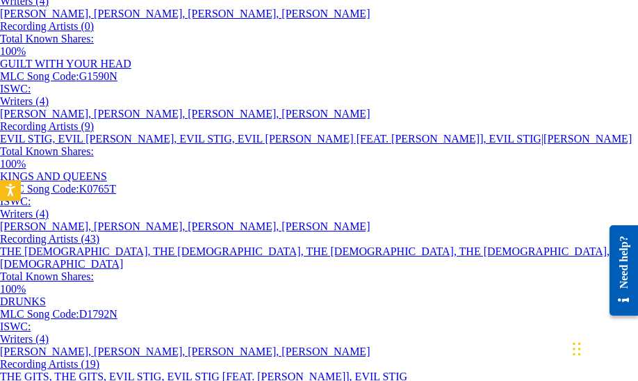
scroll to position [4577, 0]
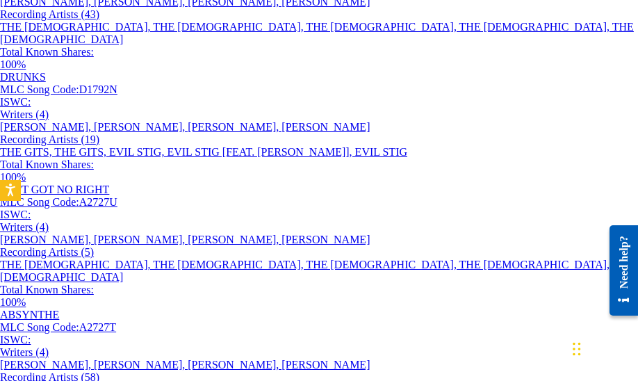
click at [599, 273] on div at bounding box center [618, 271] width 39 height 112
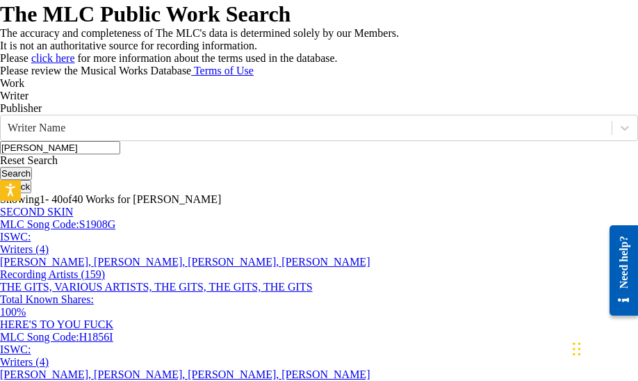
scroll to position [0, 0]
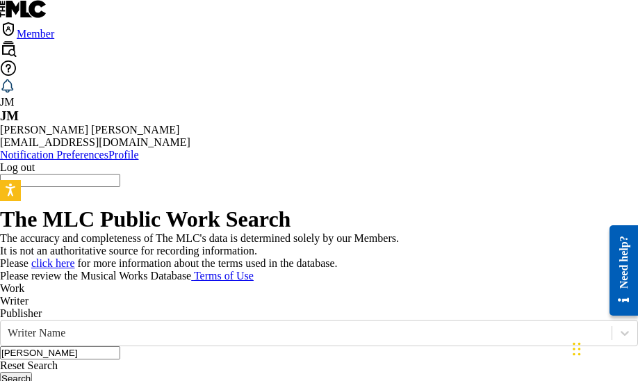
click at [167, 307] on p "Publisher" at bounding box center [319, 313] width 638 height 13
click at [120, 174] on label at bounding box center [120, 180] width 0 height 12
click at [120, 174] on input "[PERSON_NAME] [PERSON_NAME] [EMAIL_ADDRESS][DOMAIN_NAME] Notification Preferenc…" at bounding box center [60, 180] width 120 height 13
click at [17, 40] on img at bounding box center [8, 48] width 17 height 17
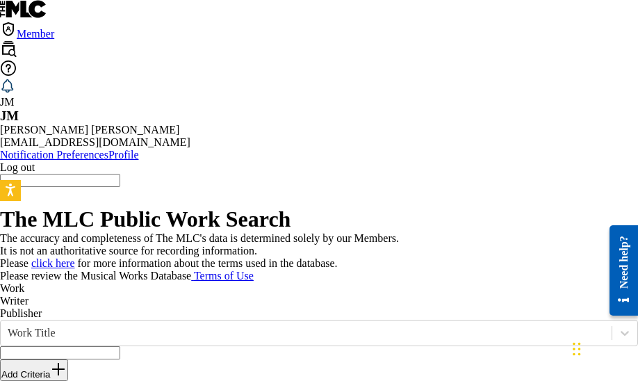
click at [157, 307] on p "Publisher" at bounding box center [319, 313] width 638 height 13
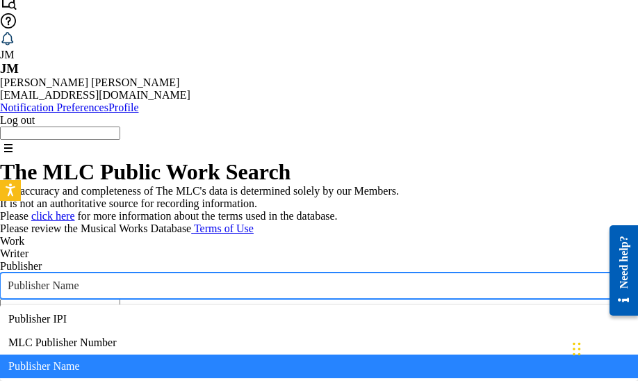
click at [612, 273] on div "Search Form" at bounding box center [624, 285] width 25 height 25
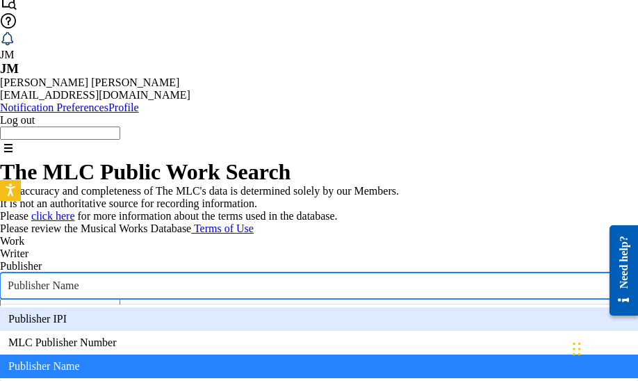
click at [115, 307] on div "Publisher IPI" at bounding box center [319, 319] width 638 height 24
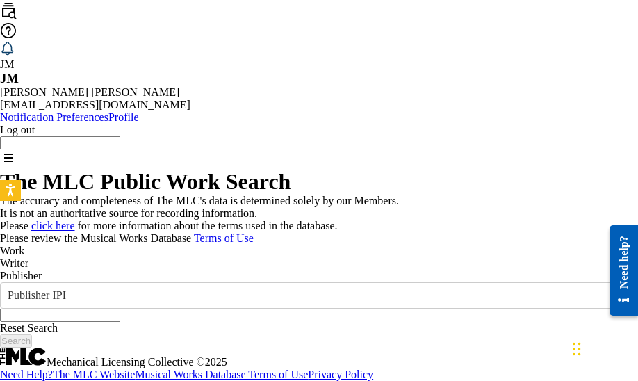
click at [92, 257] on p "Writer" at bounding box center [319, 263] width 638 height 13
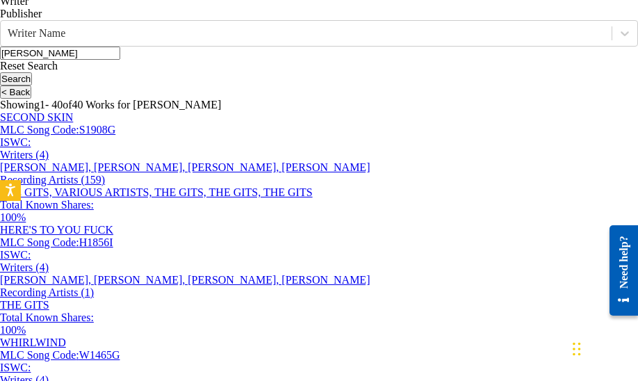
scroll to position [316, 0]
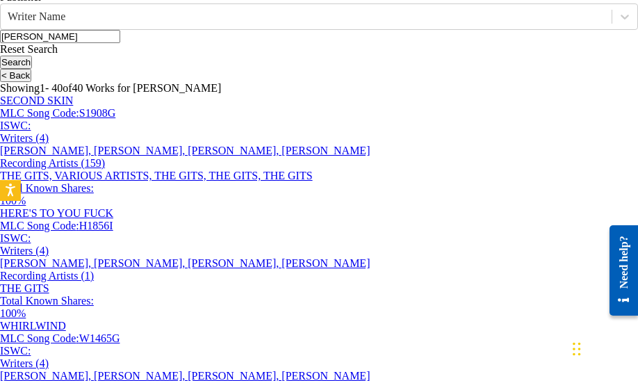
click at [32, 56] on button "Search" at bounding box center [16, 62] width 32 height 13
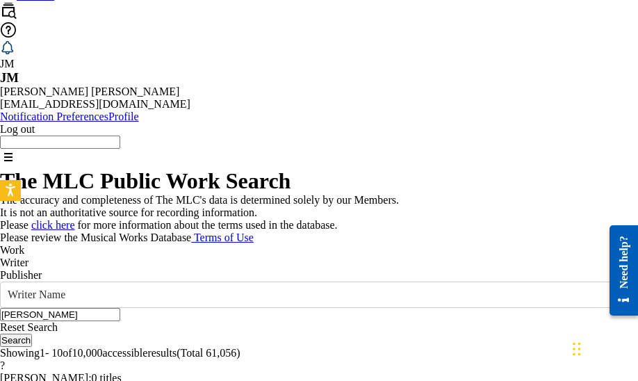
scroll to position [45, 0]
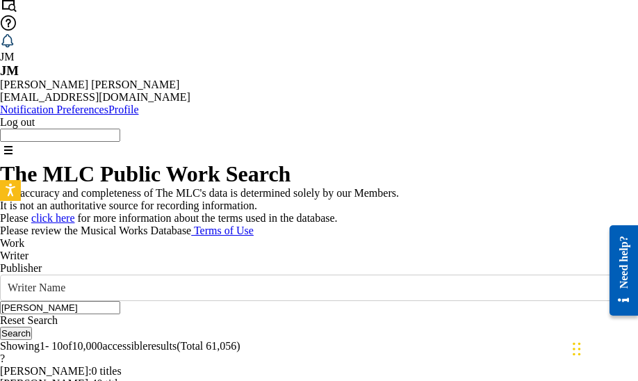
click at [38, 237] on p "Work" at bounding box center [319, 243] width 638 height 13
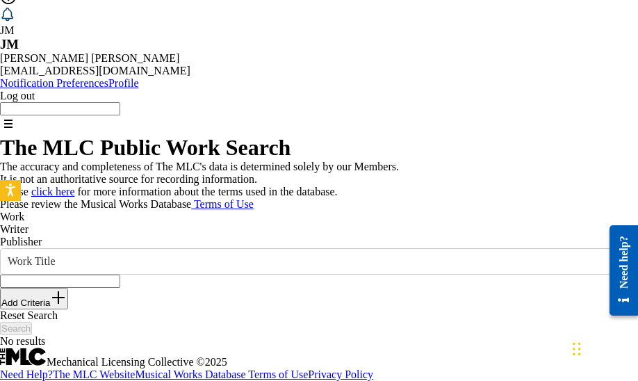
scroll to position [126, 0]
click at [120, 274] on input "Search Form" at bounding box center [60, 280] width 120 height 13
click at [617, 254] on icon "Search Form" at bounding box center [624, 261] width 14 height 14
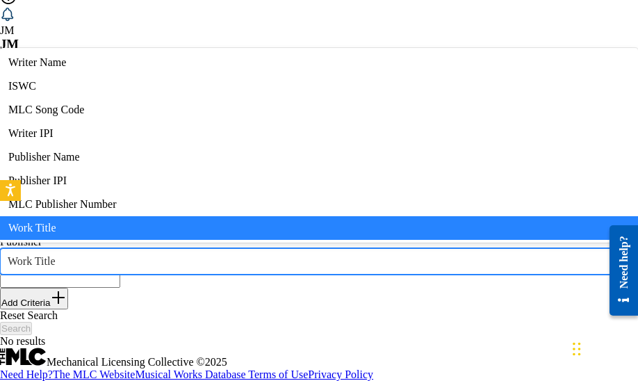
scroll to position [69, 0]
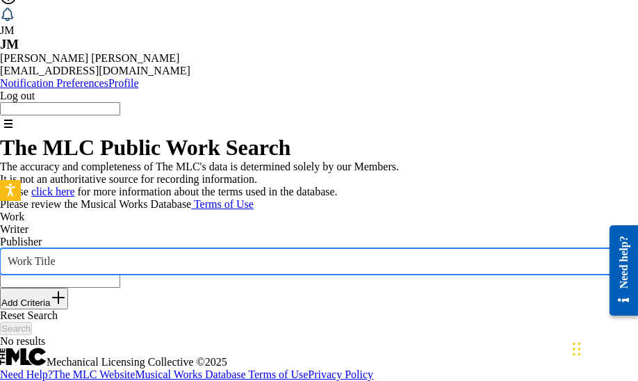
click at [617, 254] on icon "Search Form" at bounding box center [624, 261] width 14 height 14
click at [120, 274] on input "Search Form" at bounding box center [60, 280] width 120 height 13
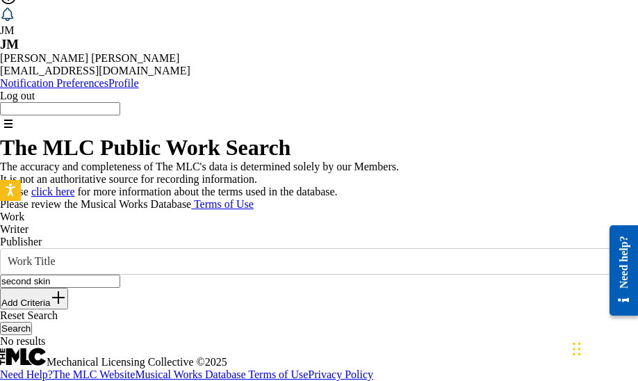
click at [32, 322] on button "Search" at bounding box center [16, 328] width 32 height 13
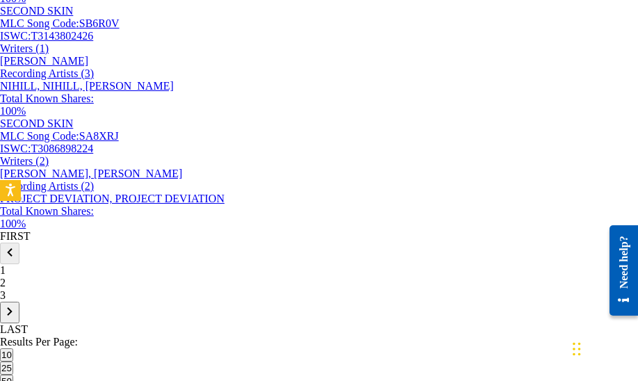
scroll to position [1313, 0]
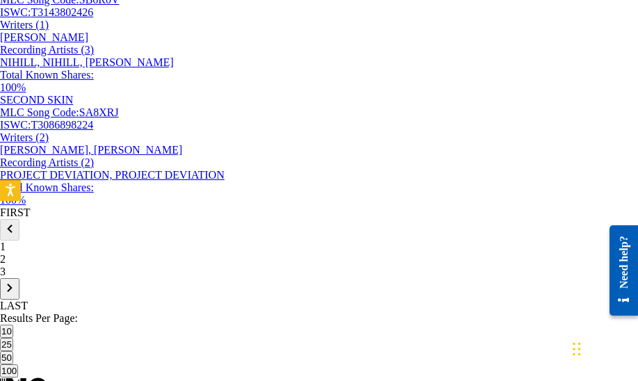
click at [13, 351] on button "50" at bounding box center [6, 357] width 13 height 13
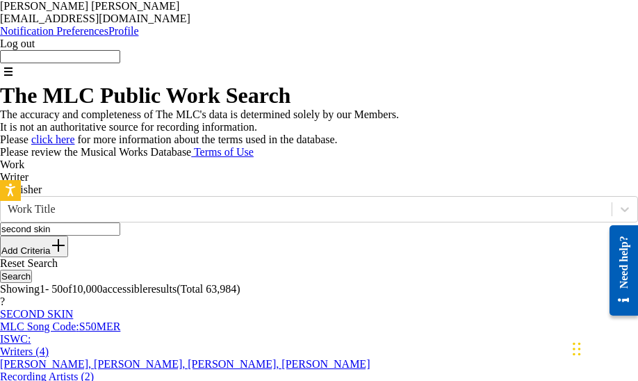
scroll to position [136, 0]
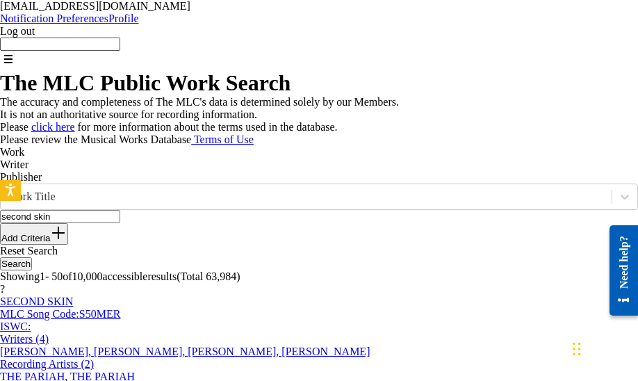
click at [120, 210] on input "second skin" at bounding box center [60, 216] width 120 height 13
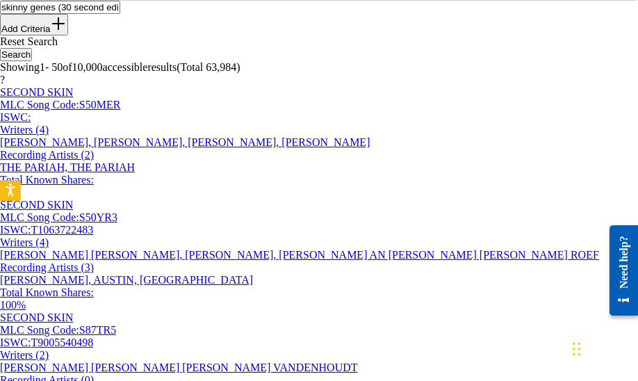
scroll to position [179, 0]
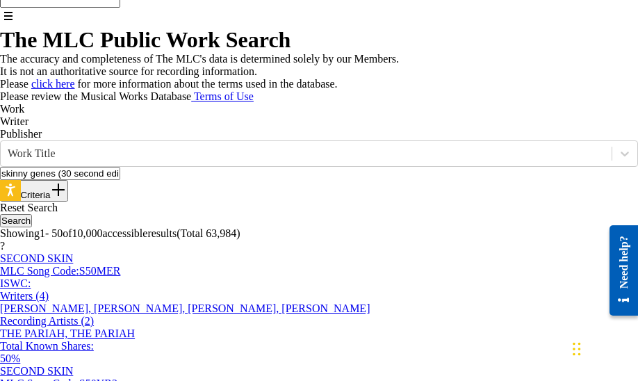
type input "skinny genes (30 second edit)"
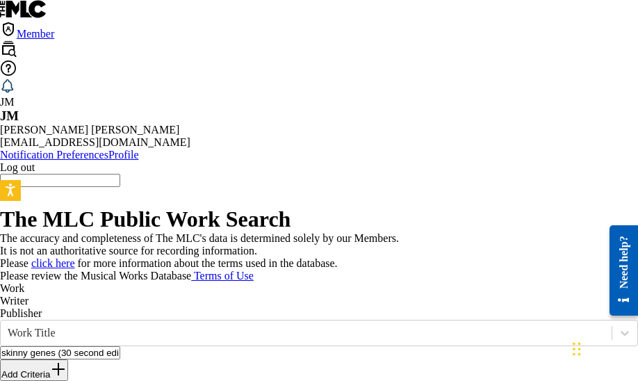
click at [17, 40] on img at bounding box center [8, 48] width 17 height 17
click at [42, 8] on link at bounding box center [23, 14] width 47 height 12
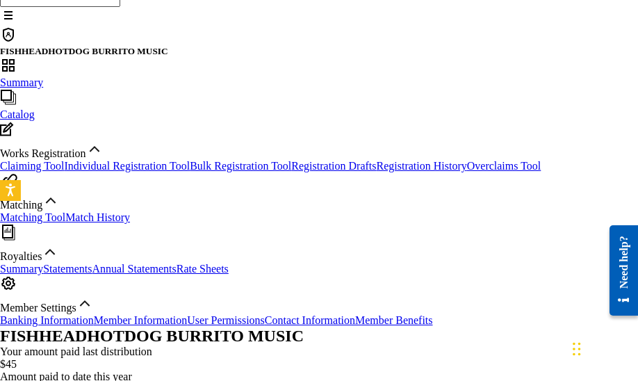
scroll to position [183, 0]
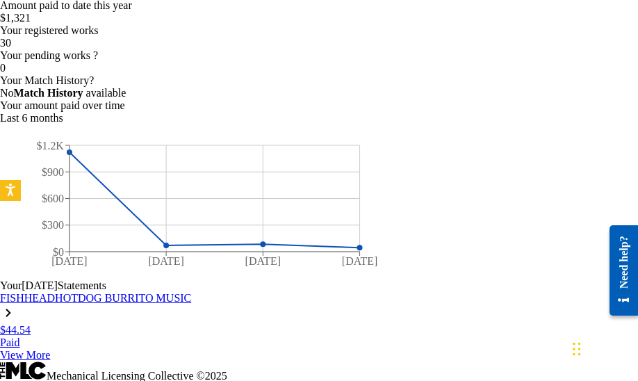
click at [50, 349] on link "View More" at bounding box center [25, 355] width 50 height 12
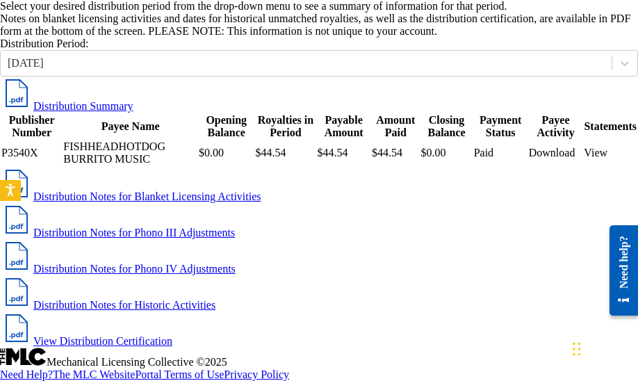
scroll to position [675, 0]
click at [235, 226] on link "Distribution Notes for Phono III Adjustments" at bounding box center [117, 232] width 235 height 12
